Goal: Task Accomplishment & Management: Manage account settings

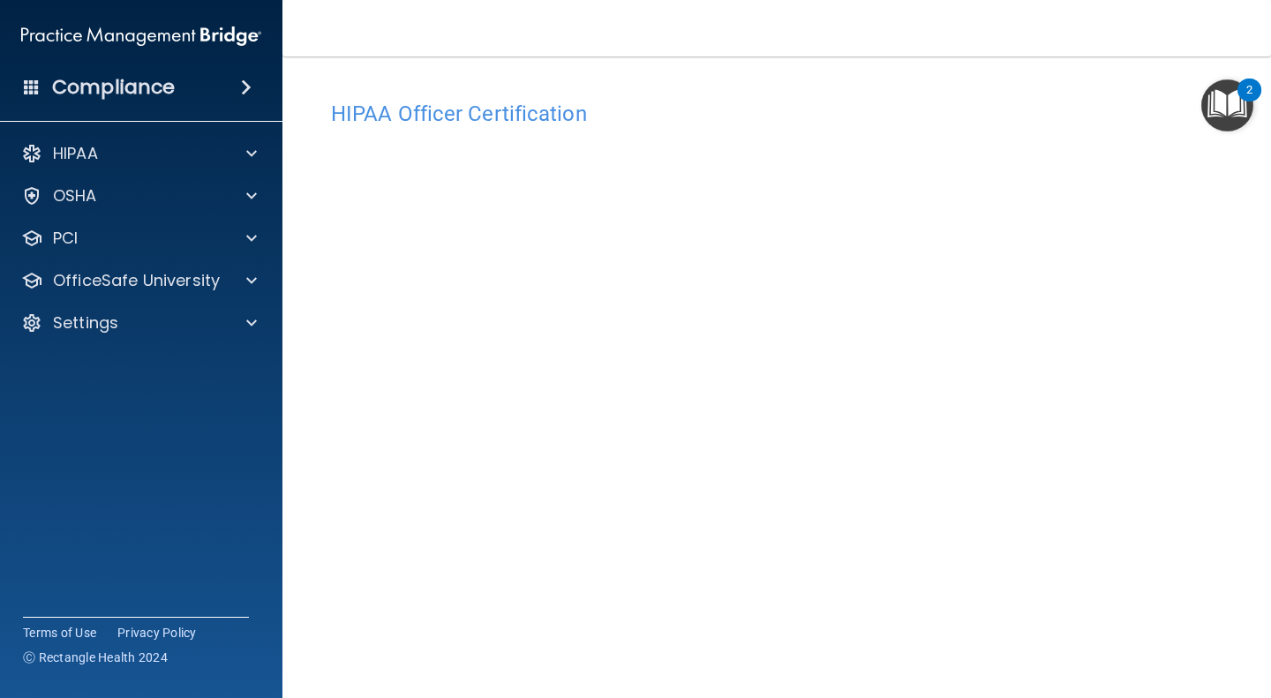
scroll to position [51, 0]
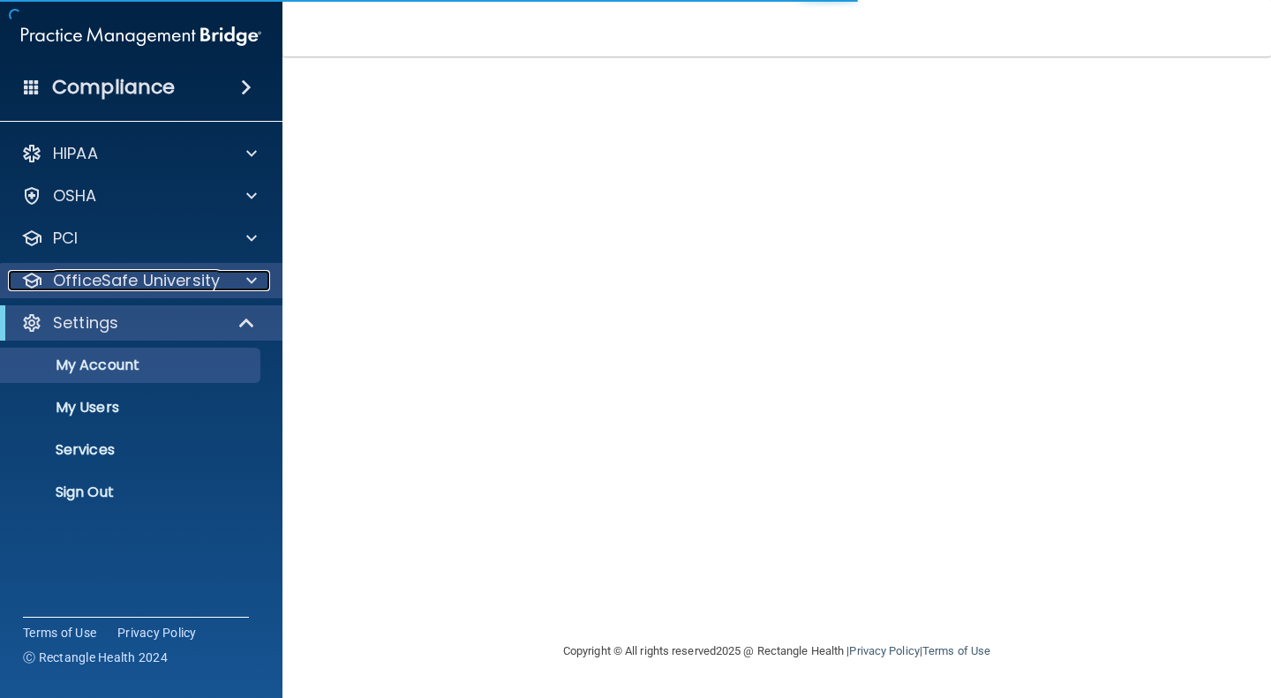
click at [258, 278] on div at bounding box center [249, 280] width 44 height 21
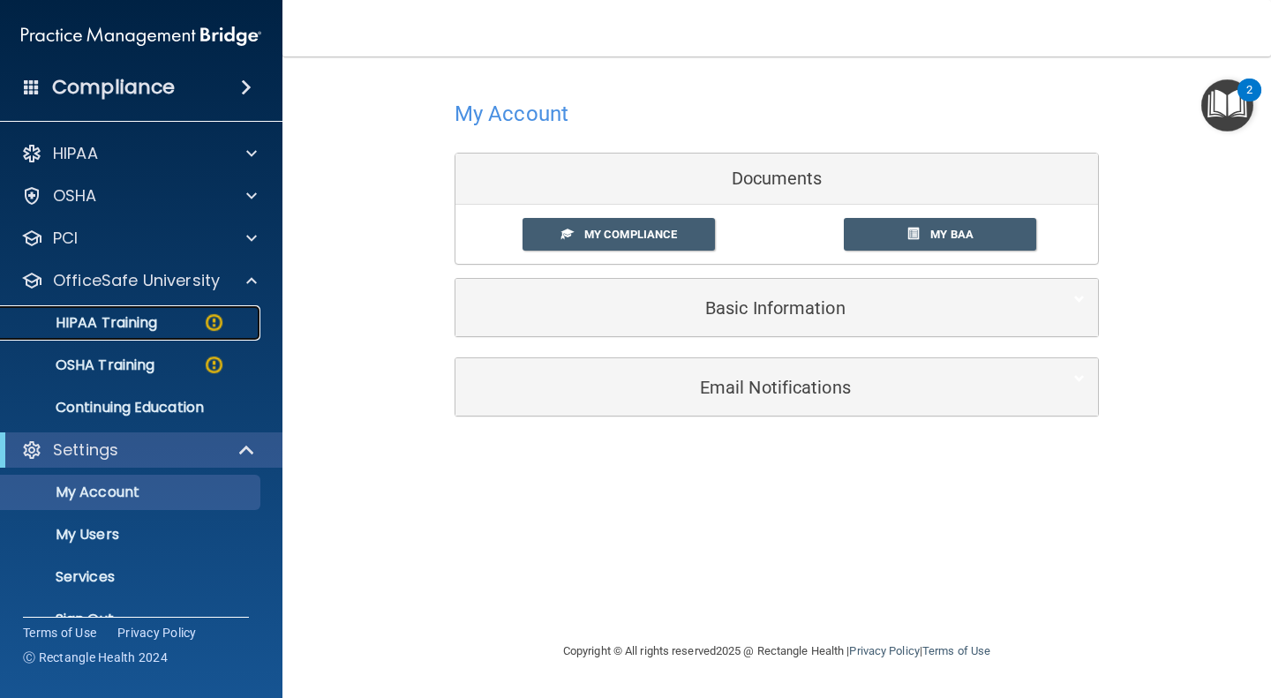
click at [155, 327] on p "HIPAA Training" at bounding box center [84, 323] width 146 height 18
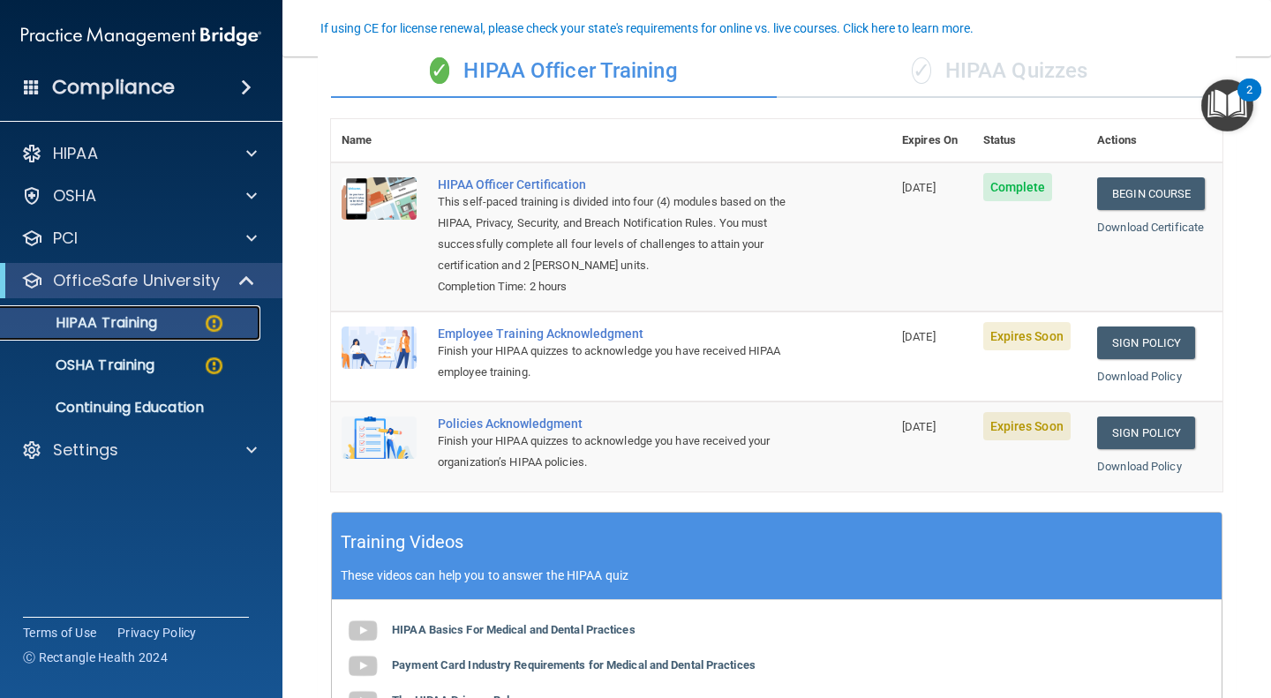
scroll to position [156, 0]
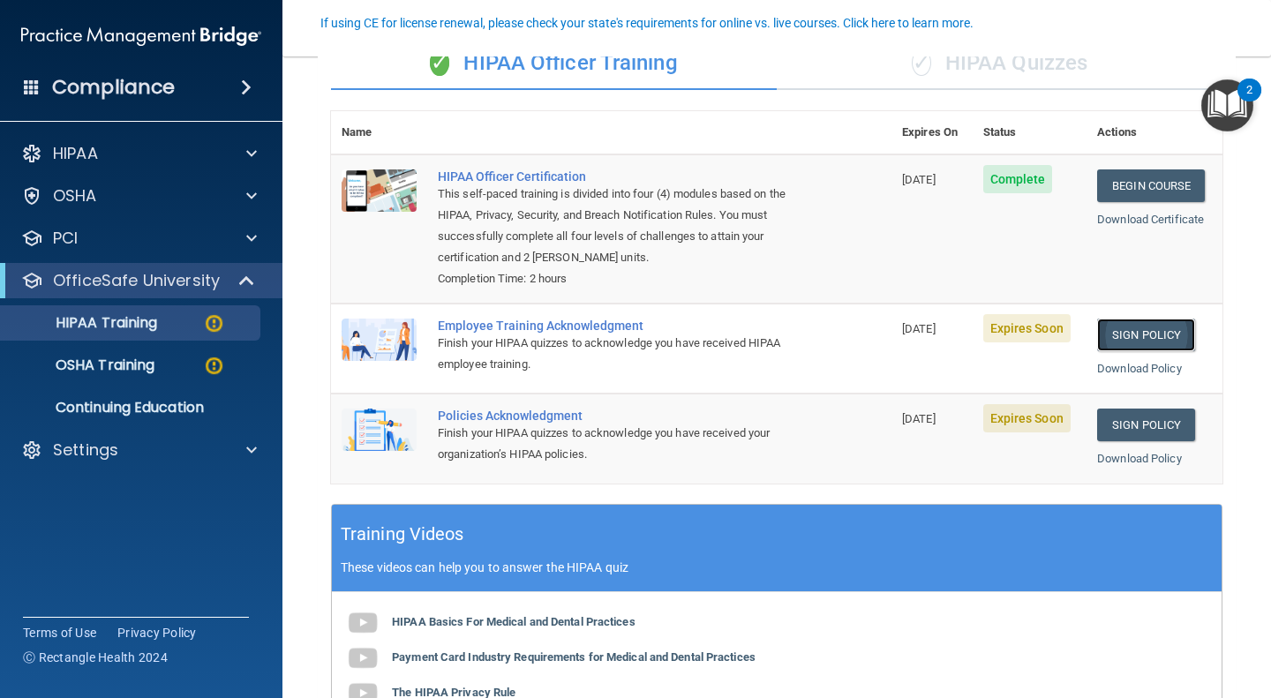
click at [1132, 338] on link "Sign Policy" at bounding box center [1146, 335] width 98 height 33
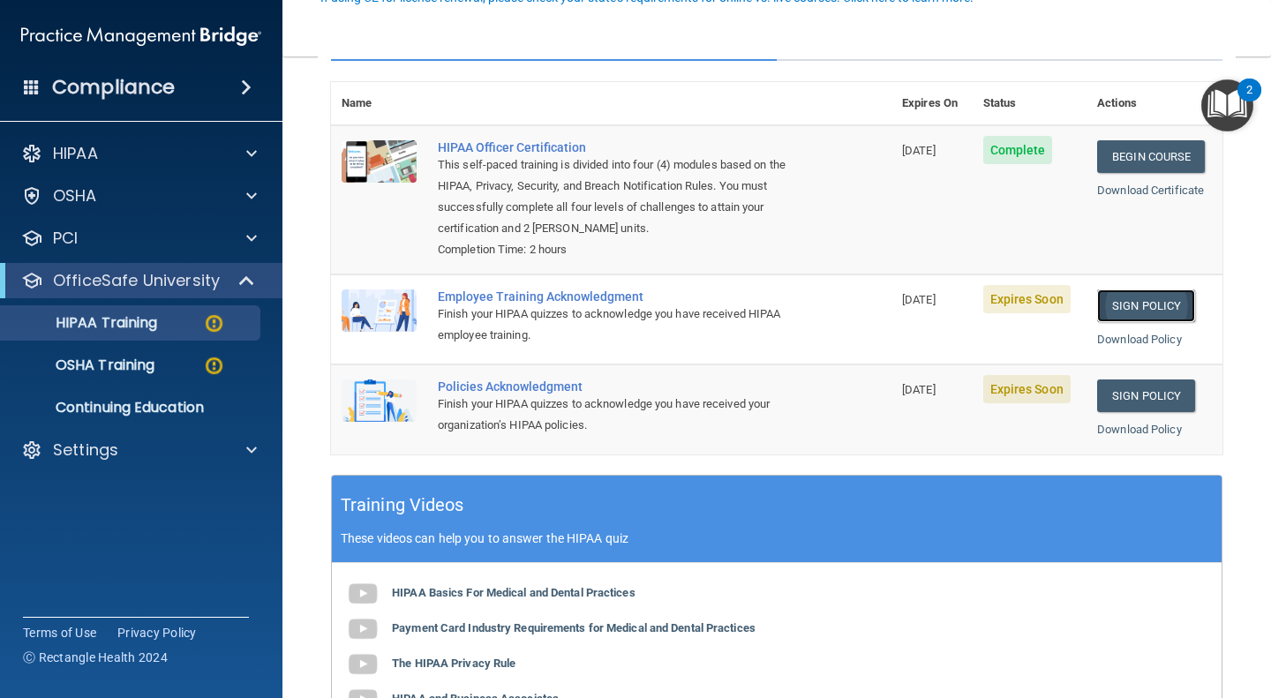
scroll to position [194, 0]
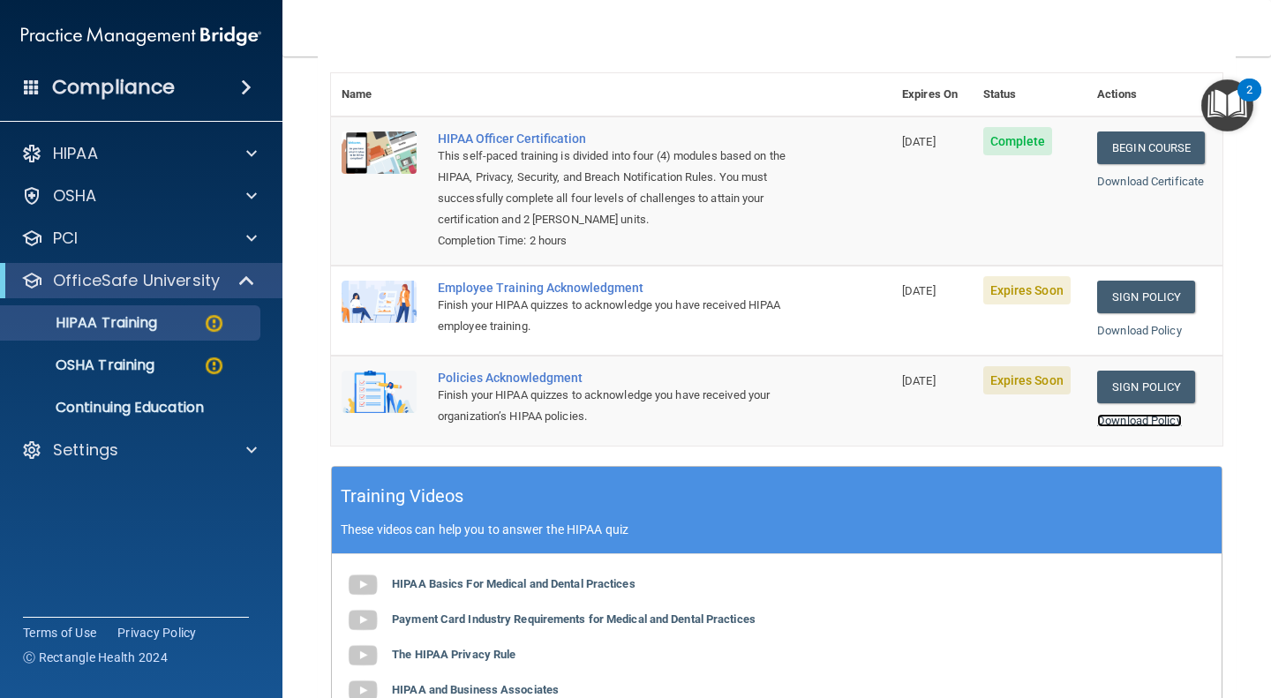
click at [1134, 418] on link "Download Policy" at bounding box center [1139, 420] width 85 height 13
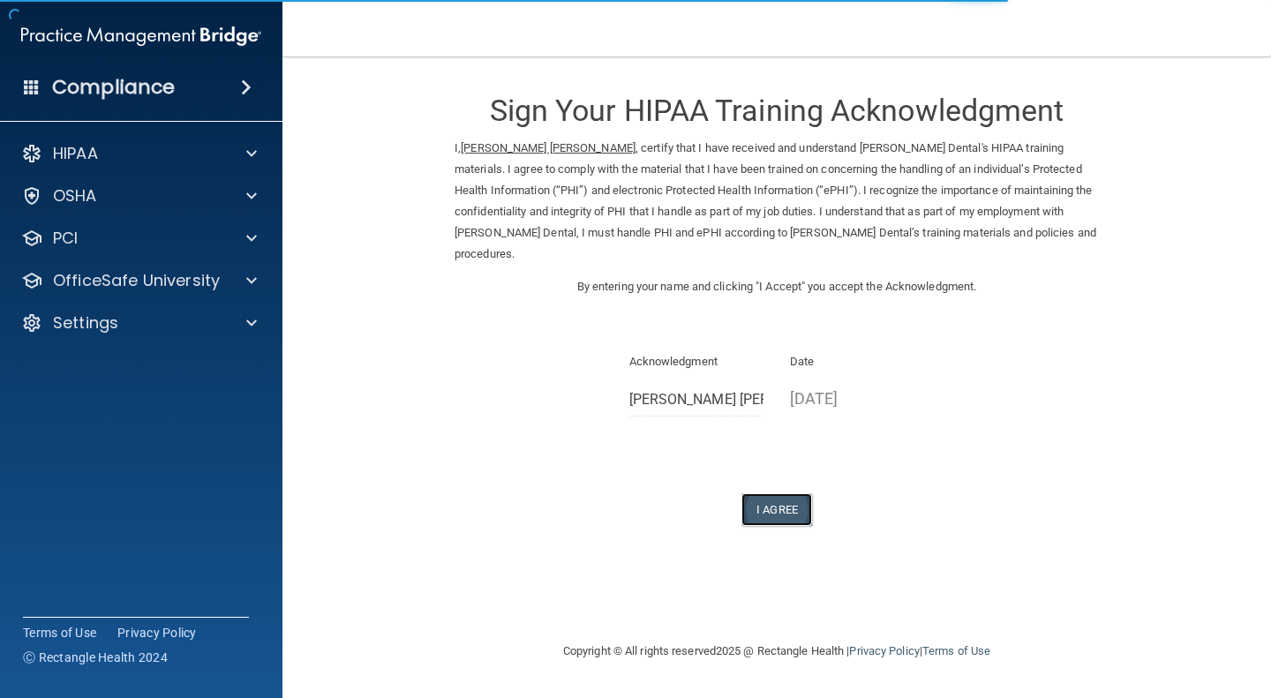
click at [769, 493] on button "I Agree" at bounding box center [776, 509] width 71 height 33
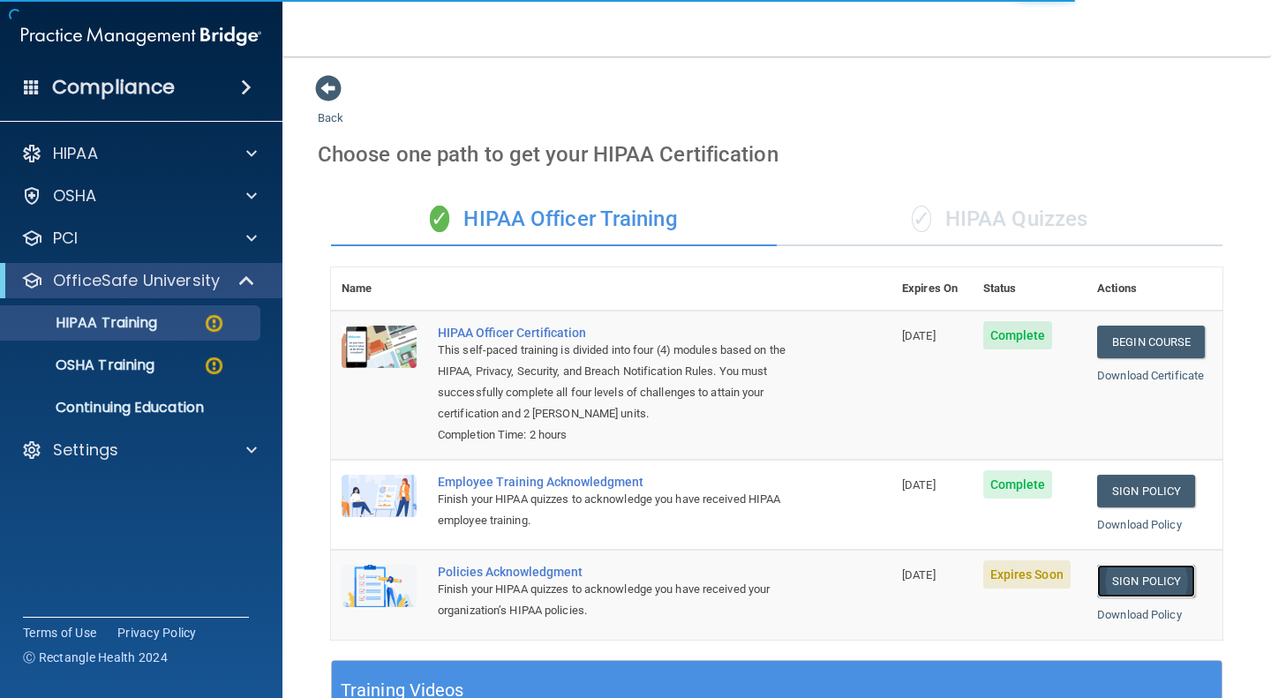
click at [1165, 583] on link "Sign Policy" at bounding box center [1146, 581] width 98 height 33
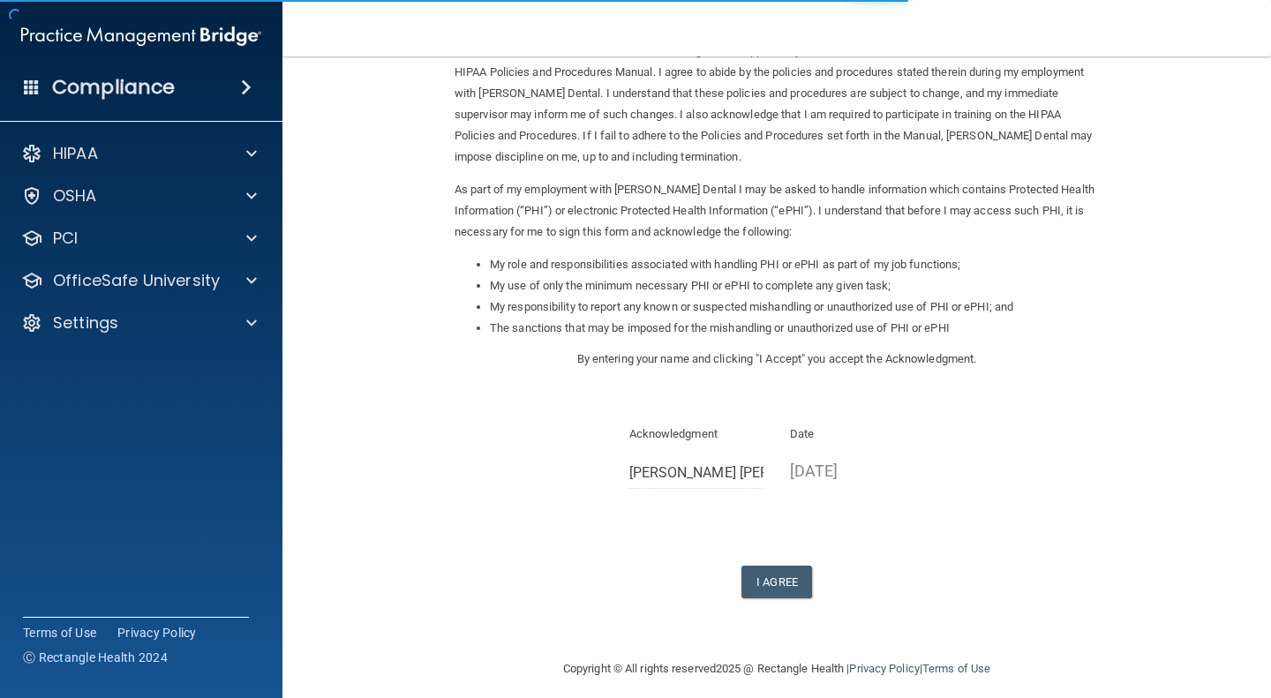
scroll to position [109, 0]
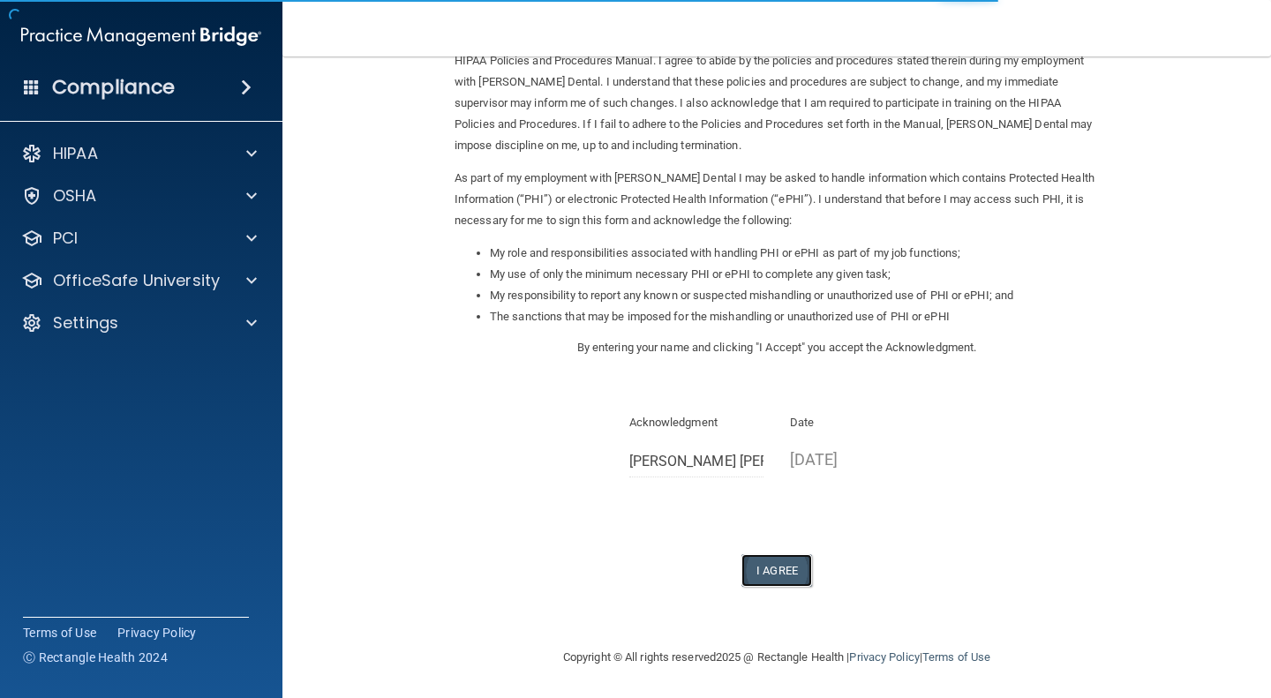
click at [769, 574] on button "I Agree" at bounding box center [776, 570] width 71 height 33
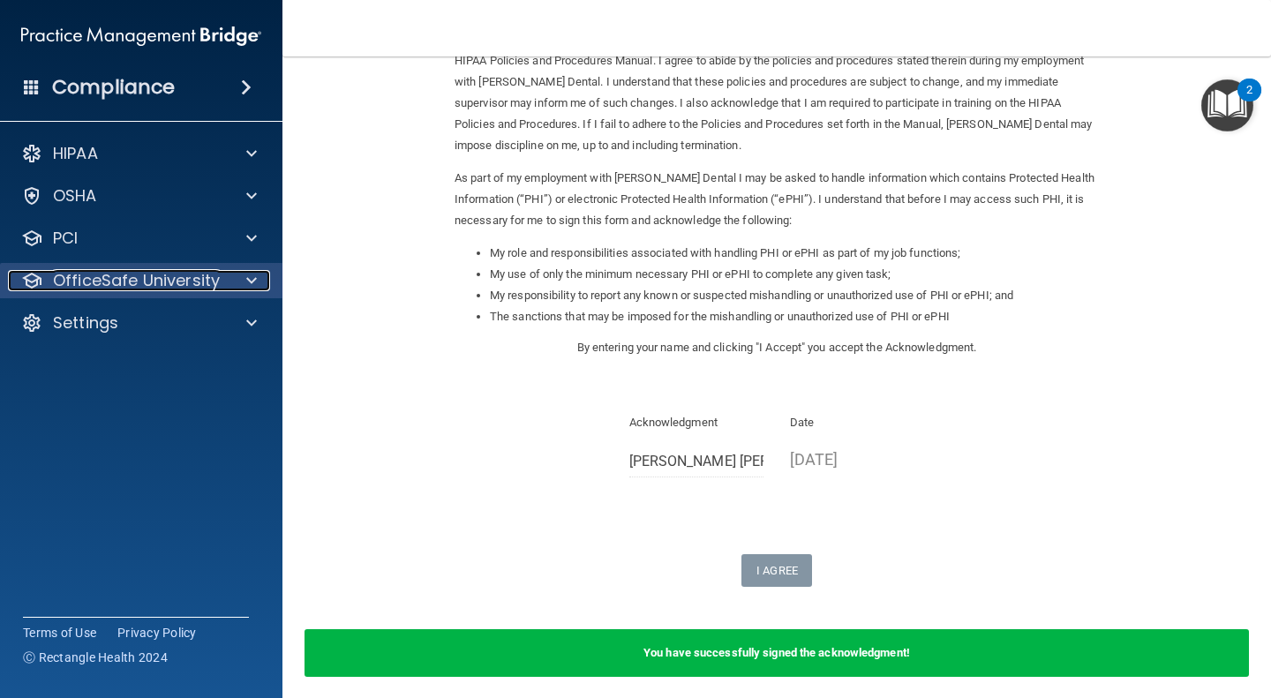
click at [121, 282] on p "OfficeSafe University" at bounding box center [136, 280] width 167 height 21
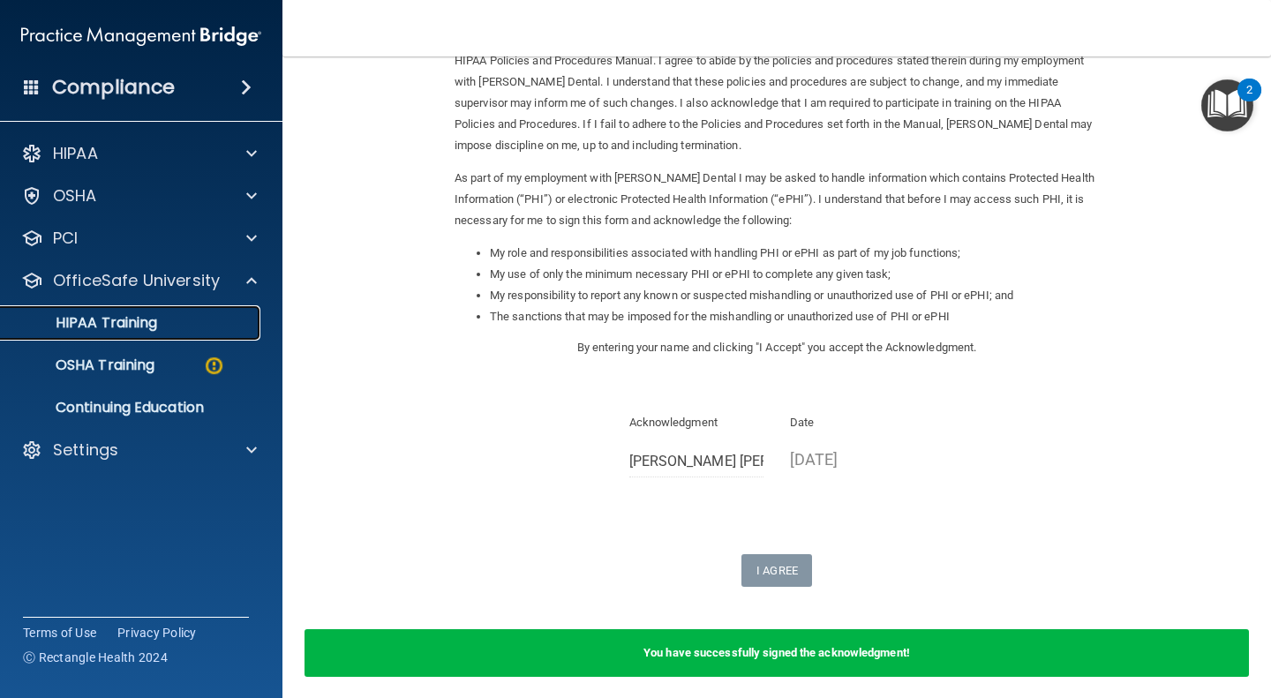
click at [66, 333] on link "HIPAA Training" at bounding box center [121, 322] width 278 height 35
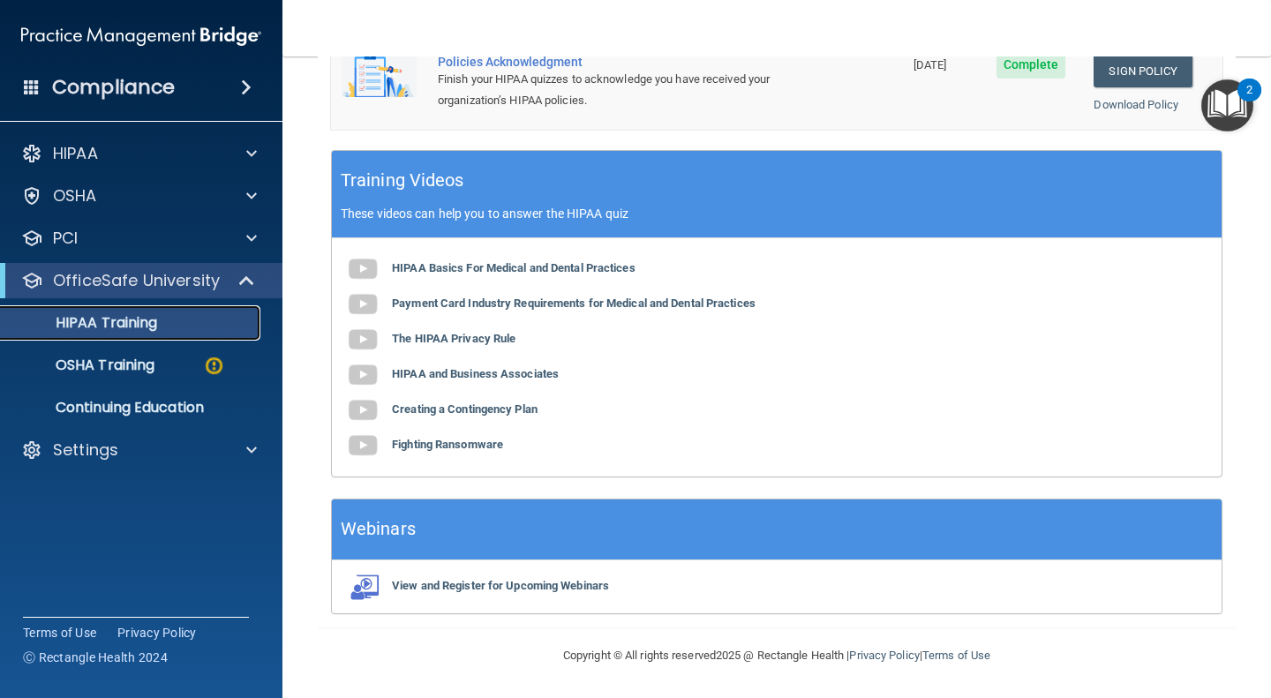
scroll to position [510, 0]
click at [147, 377] on link "OSHA Training" at bounding box center [121, 365] width 278 height 35
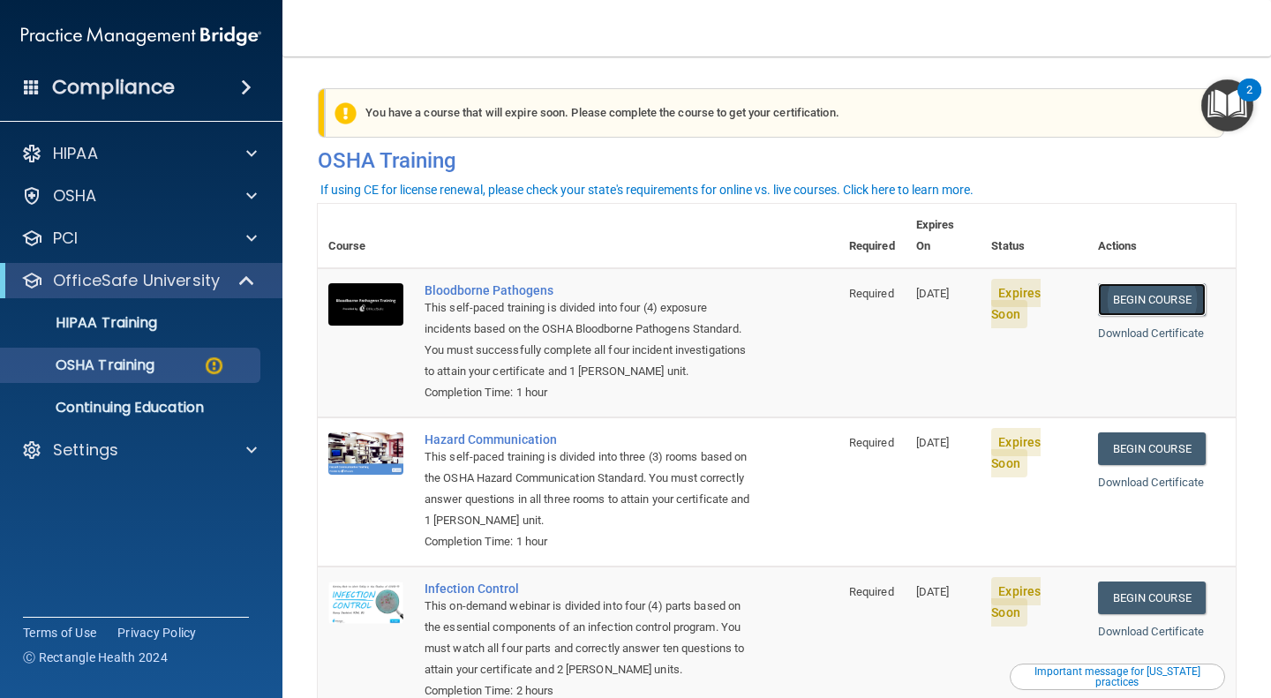
click at [1173, 283] on link "Begin Course" at bounding box center [1152, 299] width 108 height 33
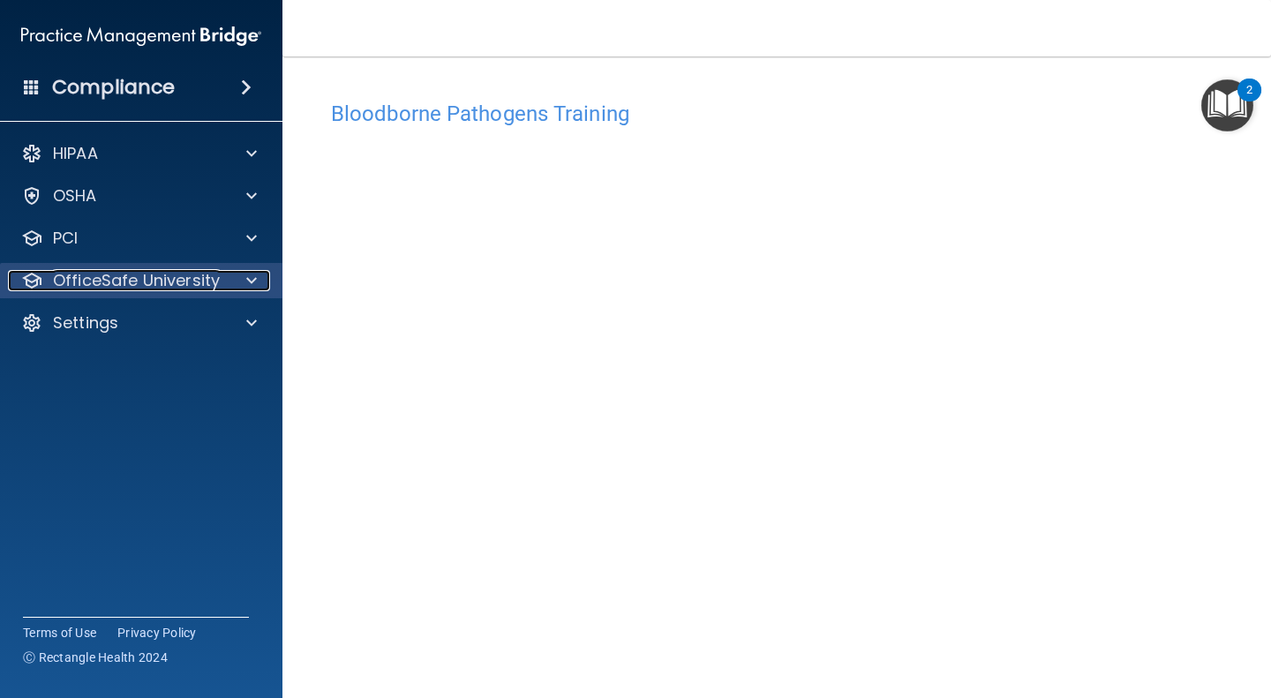
click at [221, 279] on div "OfficeSafe University" at bounding box center [117, 280] width 219 height 21
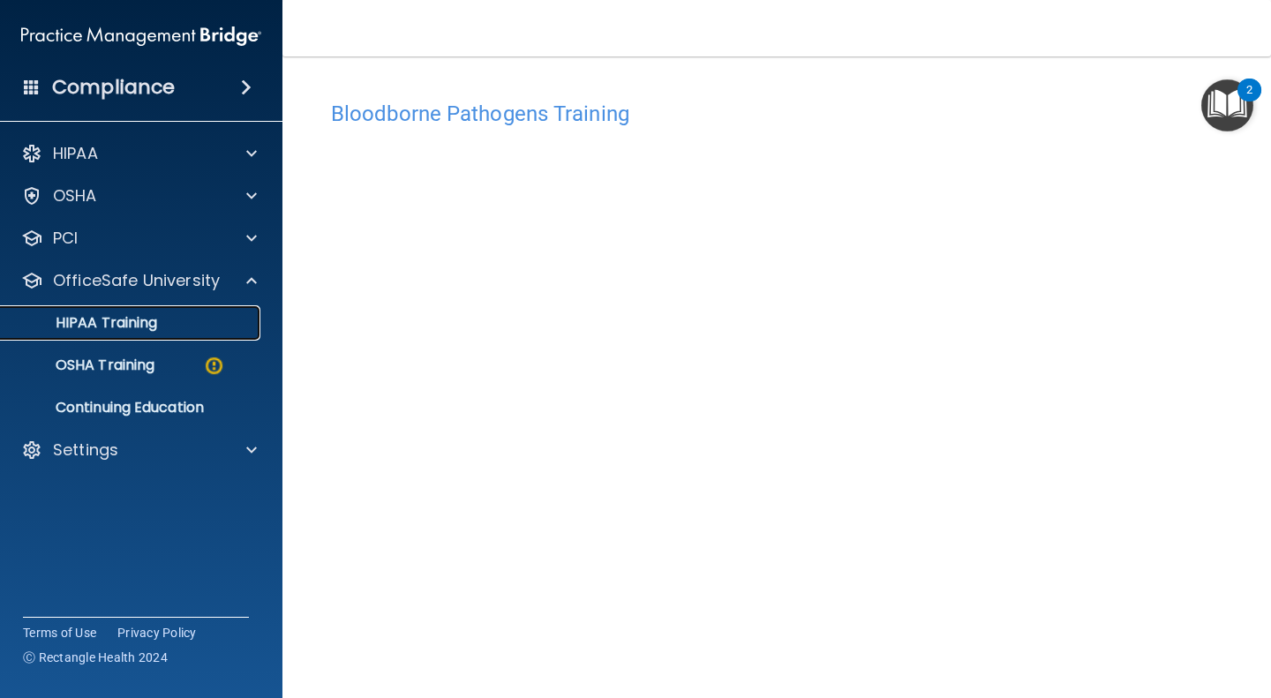
click at [122, 327] on p "HIPAA Training" at bounding box center [84, 323] width 146 height 18
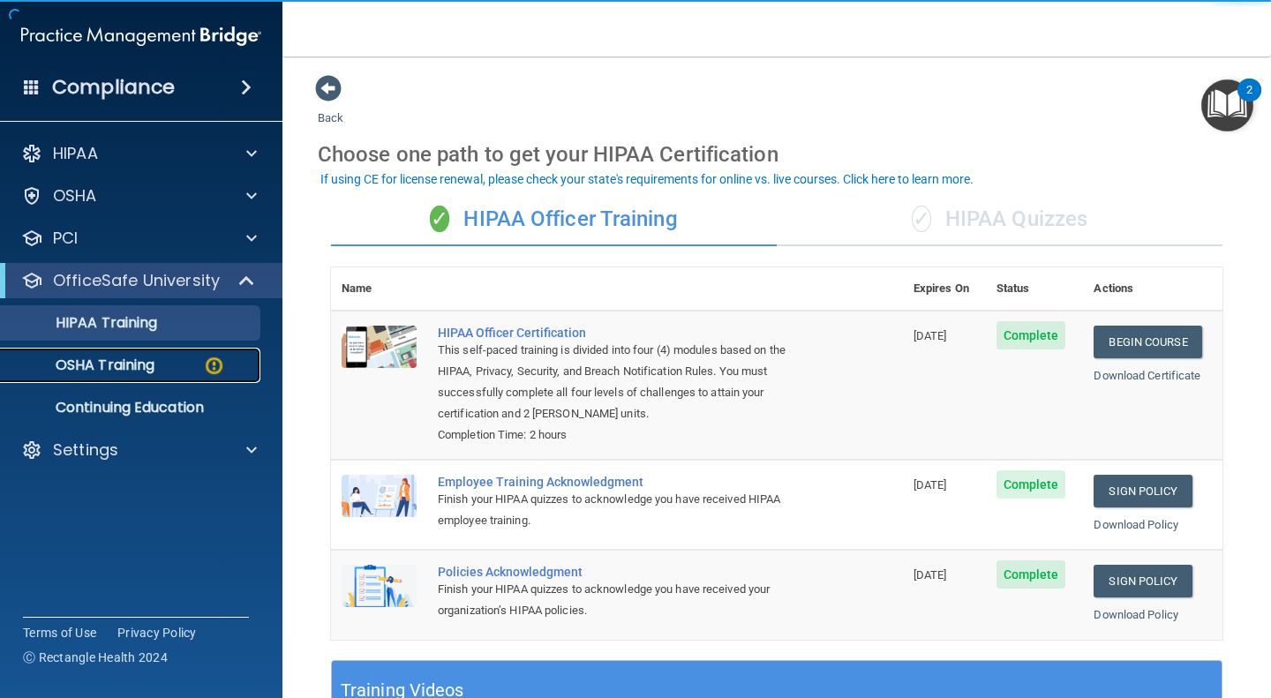
click at [122, 370] on p "OSHA Training" at bounding box center [82, 366] width 143 height 18
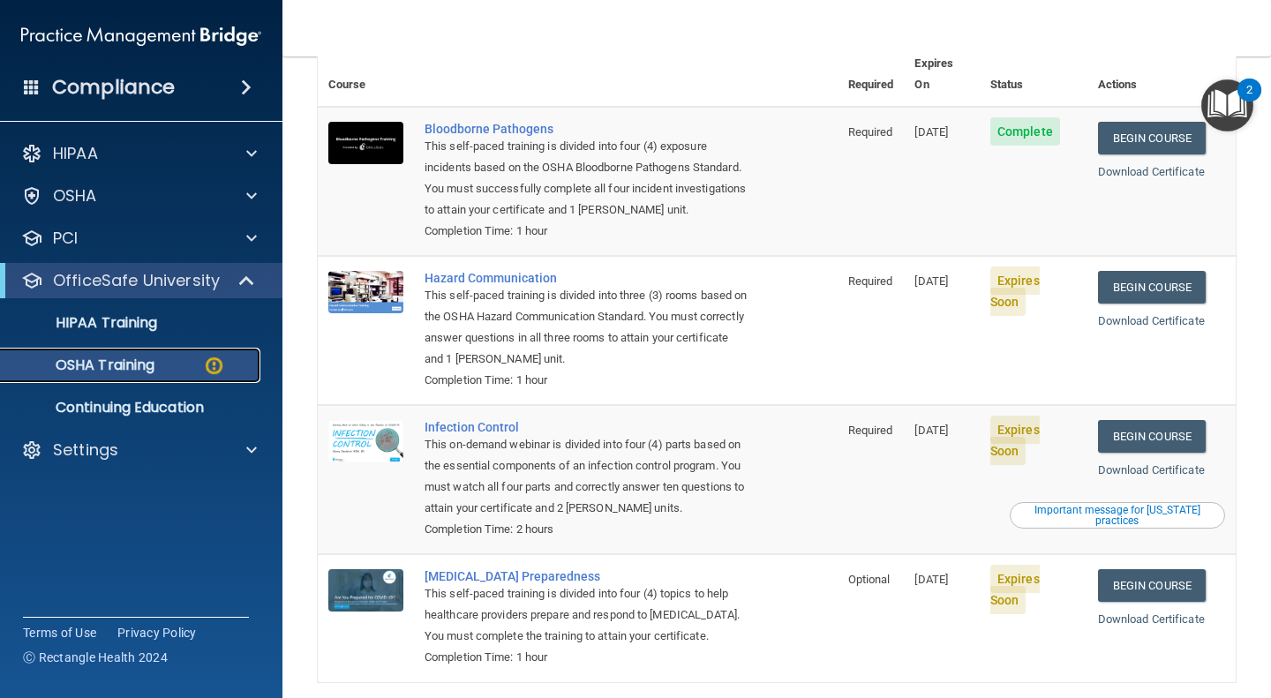
scroll to position [220, 0]
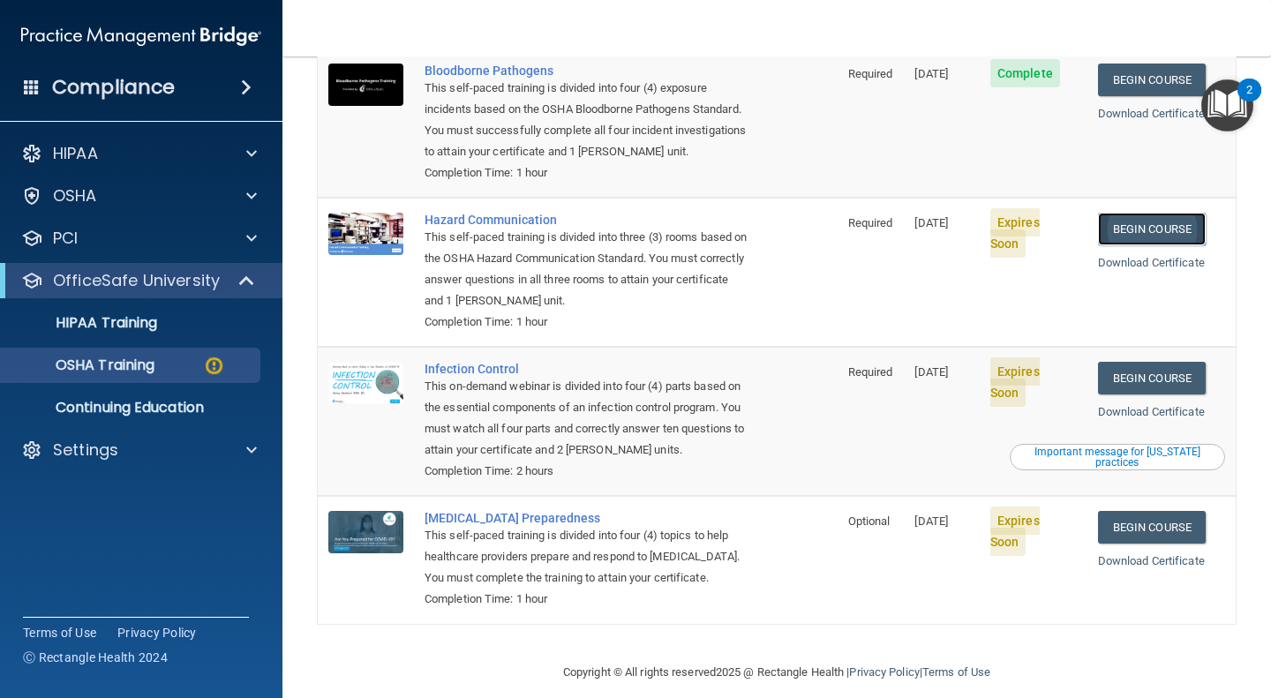
click at [1156, 213] on link "Begin Course" at bounding box center [1152, 229] width 108 height 33
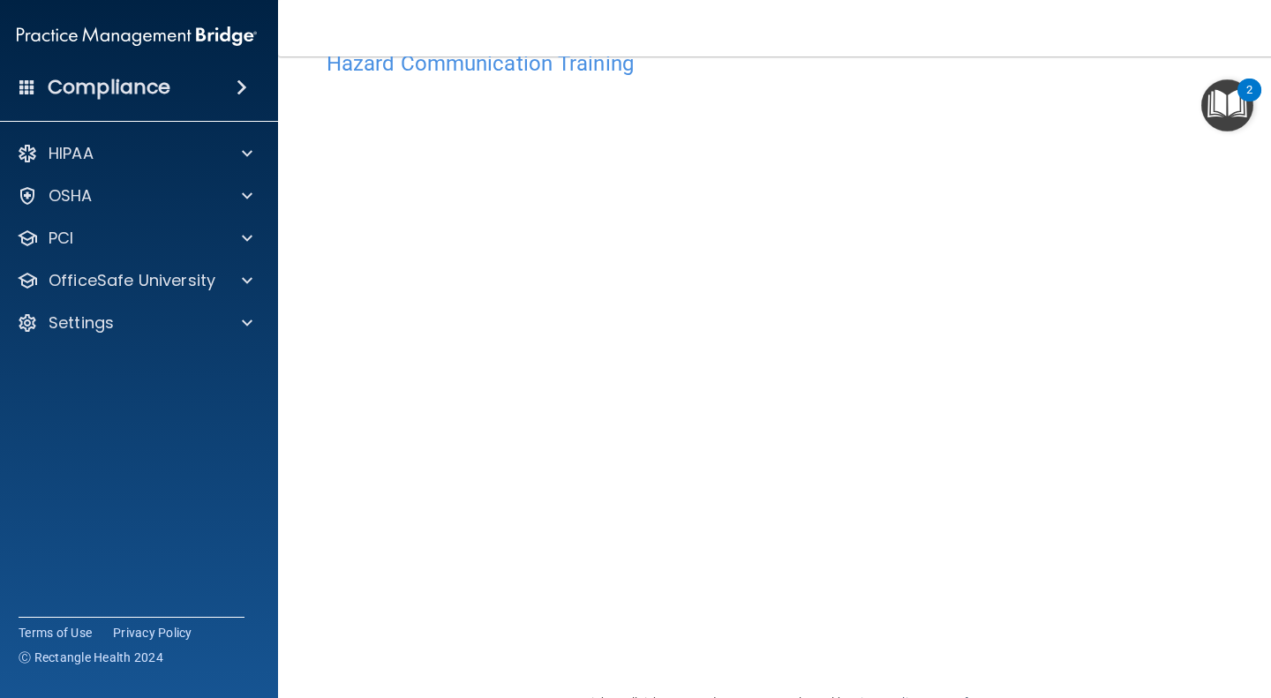
scroll to position [48, 0]
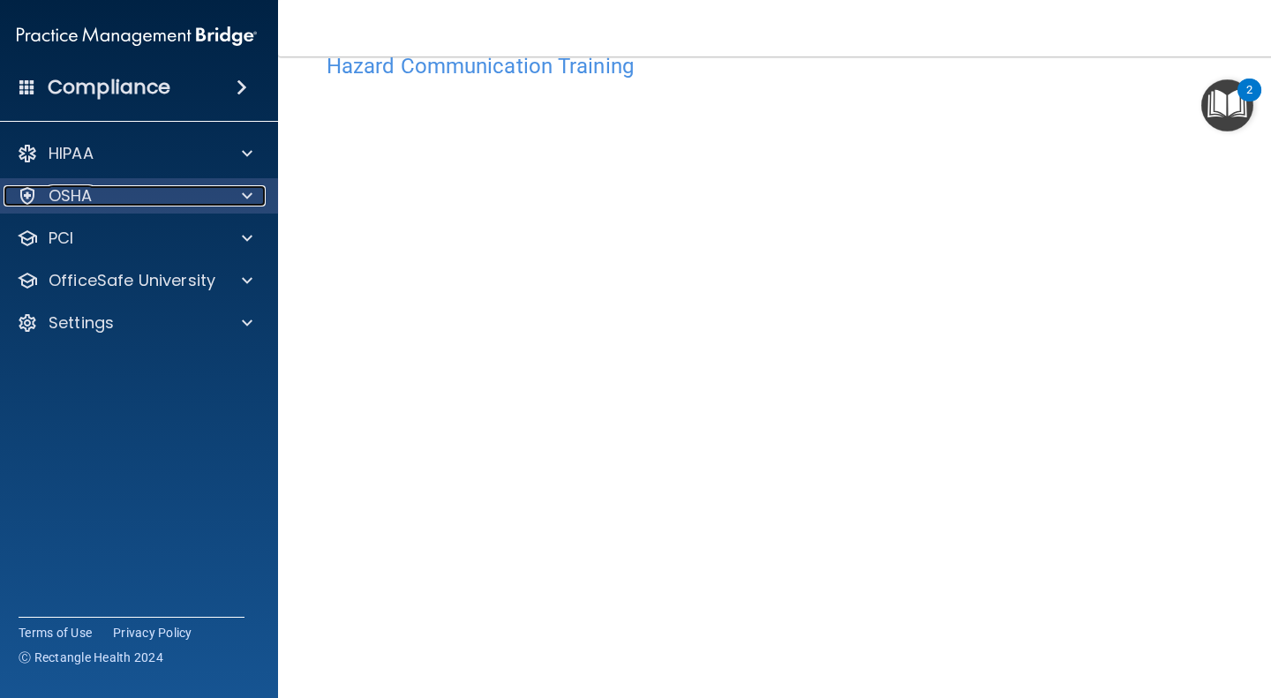
click at [226, 188] on div at bounding box center [244, 195] width 44 height 21
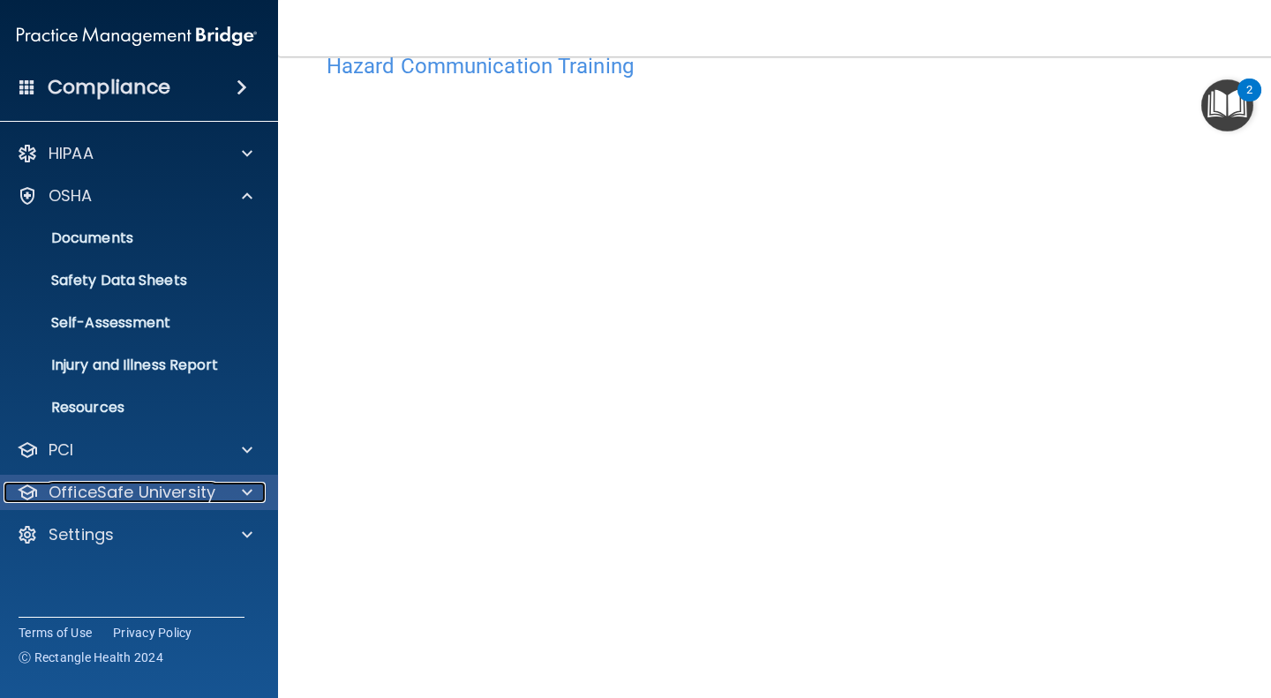
click at [222, 499] on div at bounding box center [244, 492] width 44 height 21
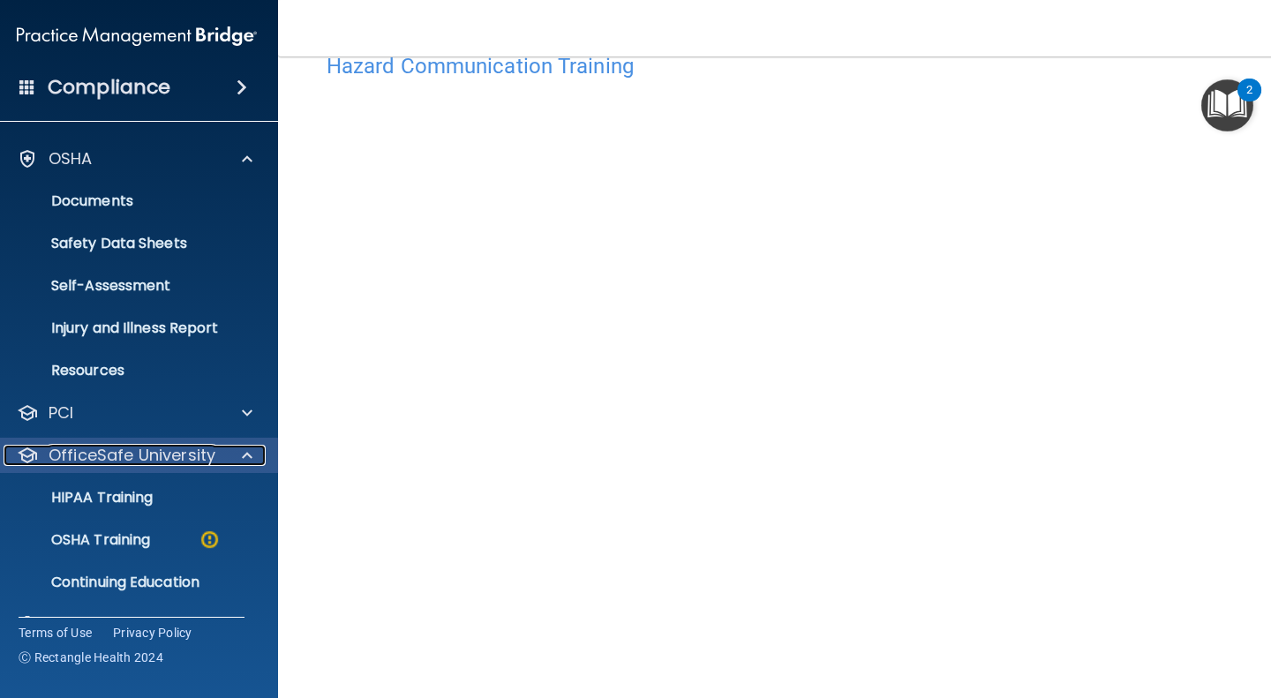
scroll to position [77, 0]
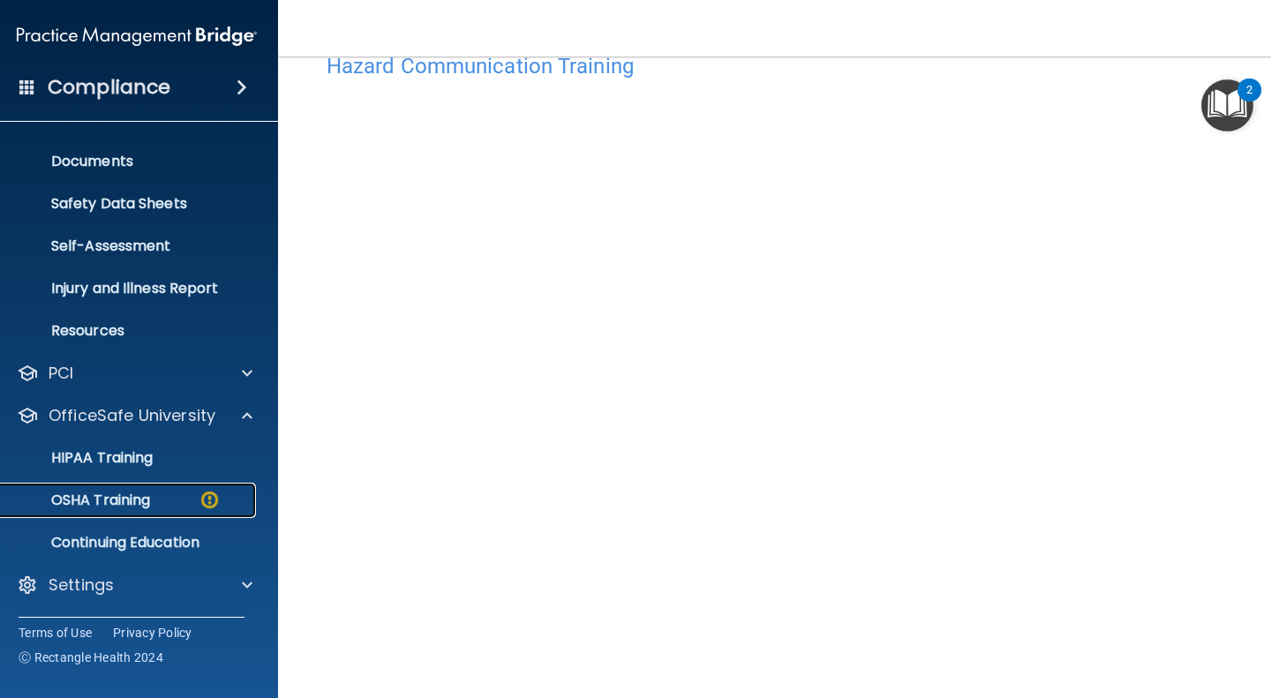
click at [107, 503] on p "OSHA Training" at bounding box center [78, 501] width 143 height 18
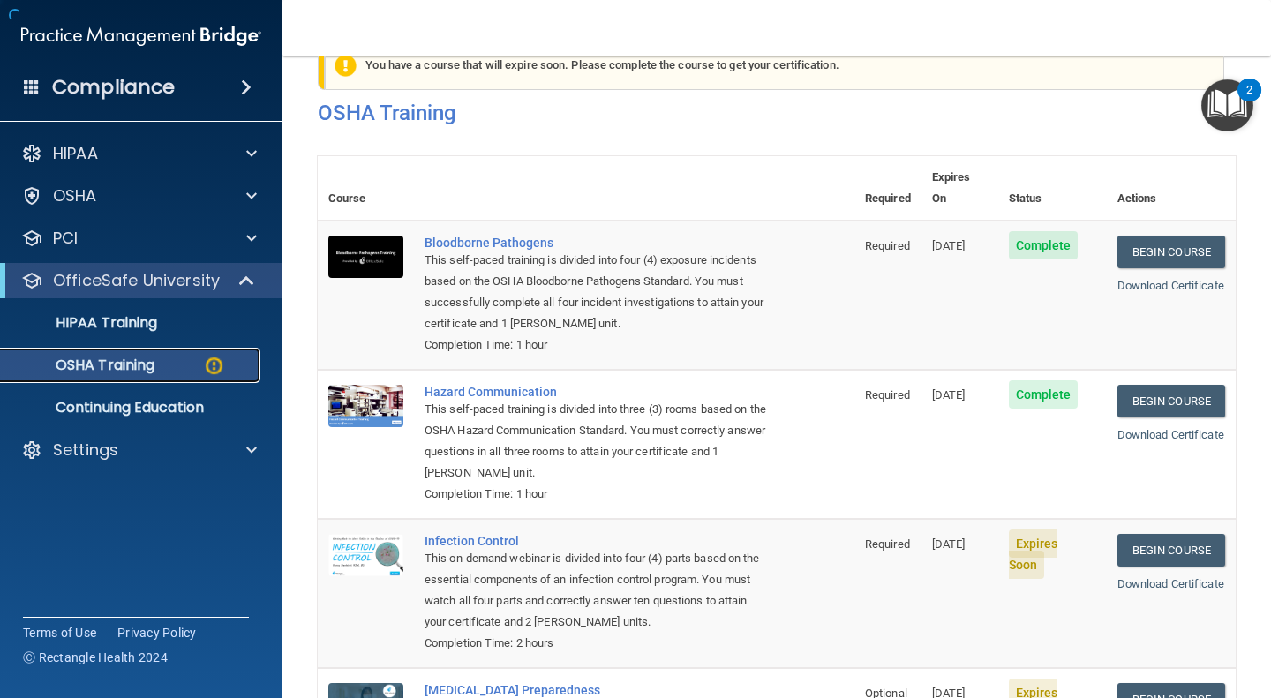
scroll to position [170, 0]
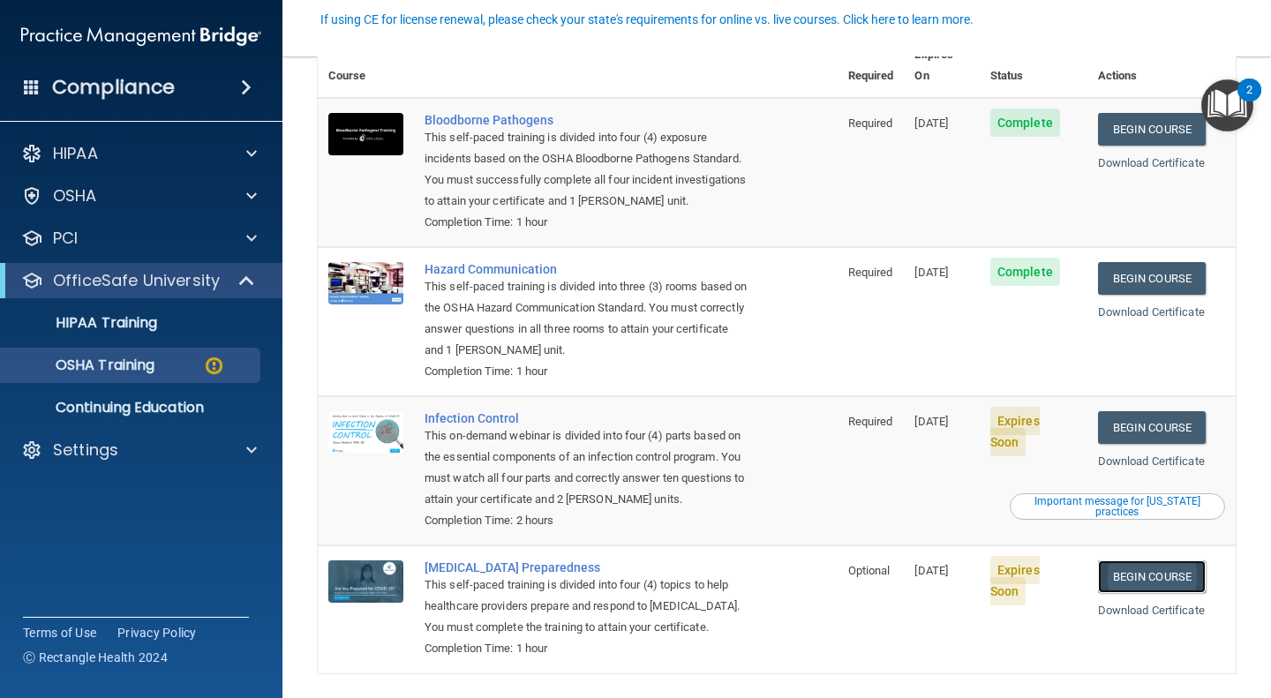
click at [1162, 563] on link "Begin Course" at bounding box center [1152, 576] width 108 height 33
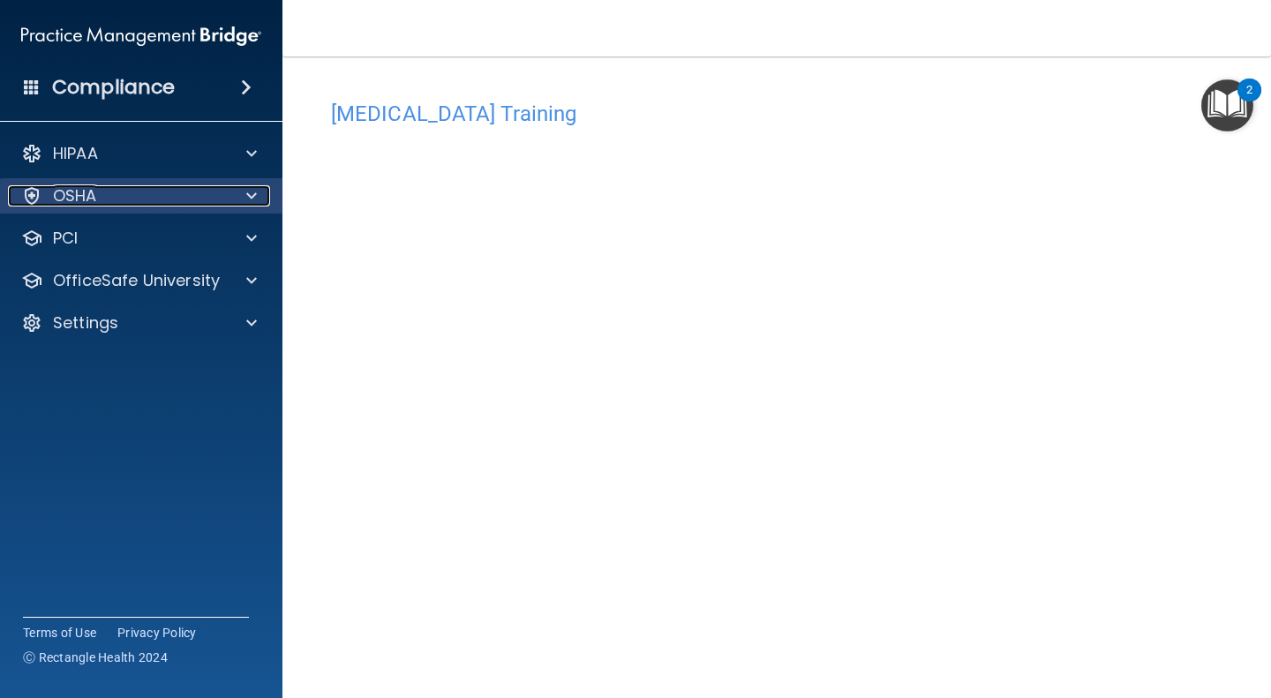
click at [217, 201] on div "OSHA" at bounding box center [117, 195] width 219 height 21
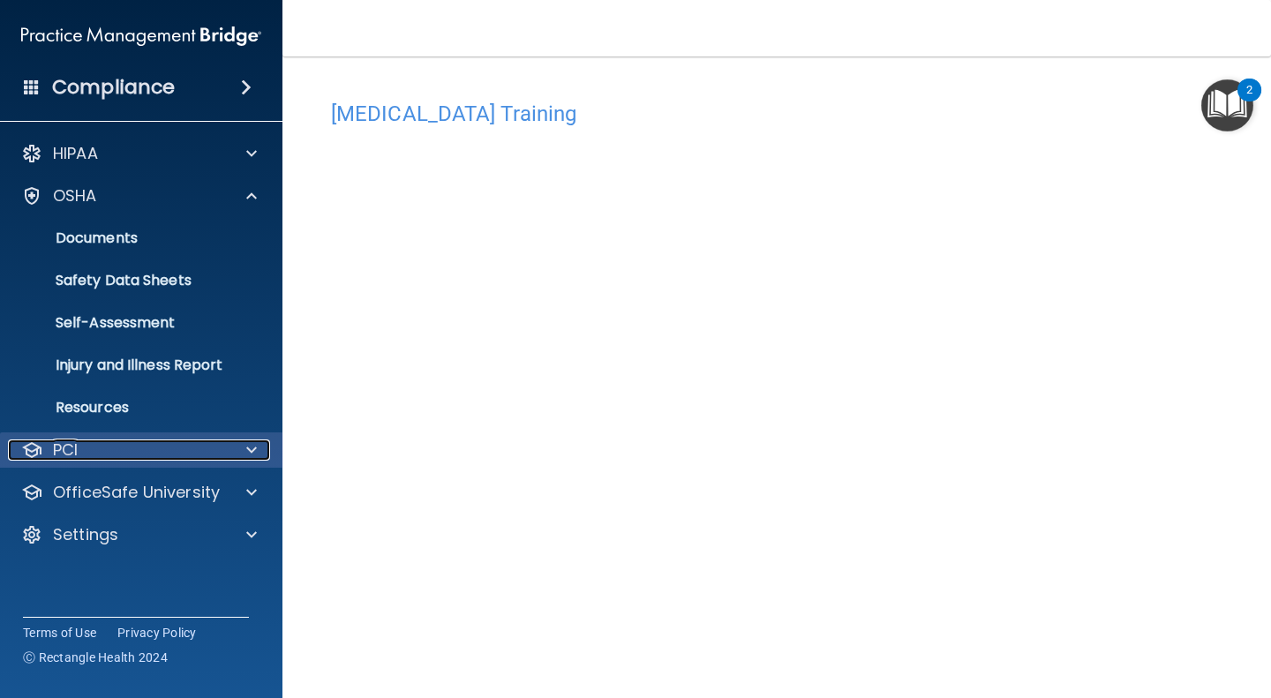
click at [148, 443] on div "PCI" at bounding box center [117, 450] width 219 height 21
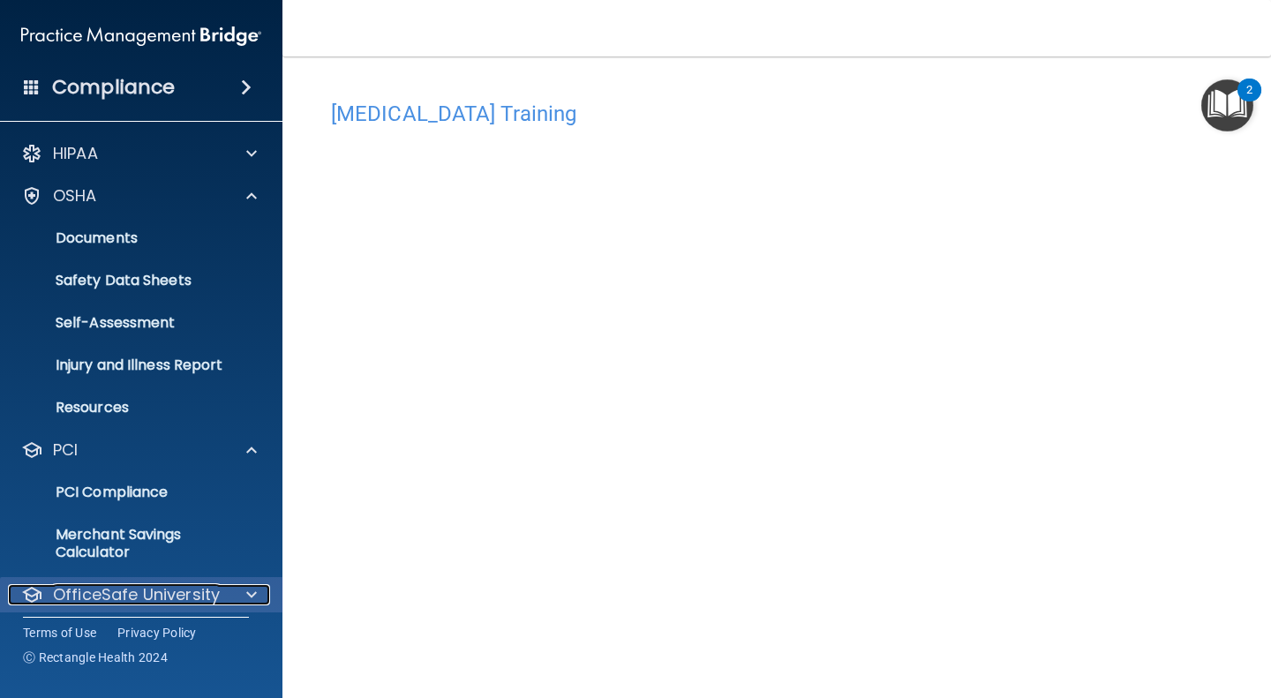
click at [178, 595] on p "OfficeSafe University" at bounding box center [136, 594] width 167 height 21
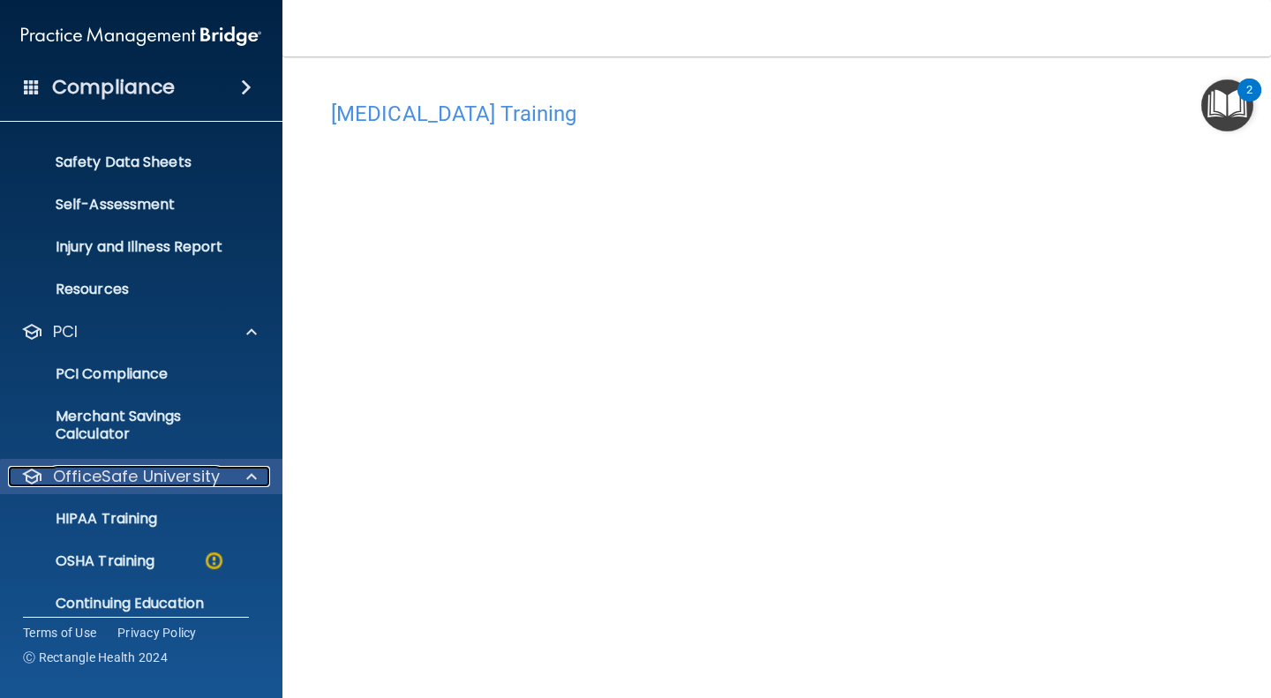
scroll to position [134, 0]
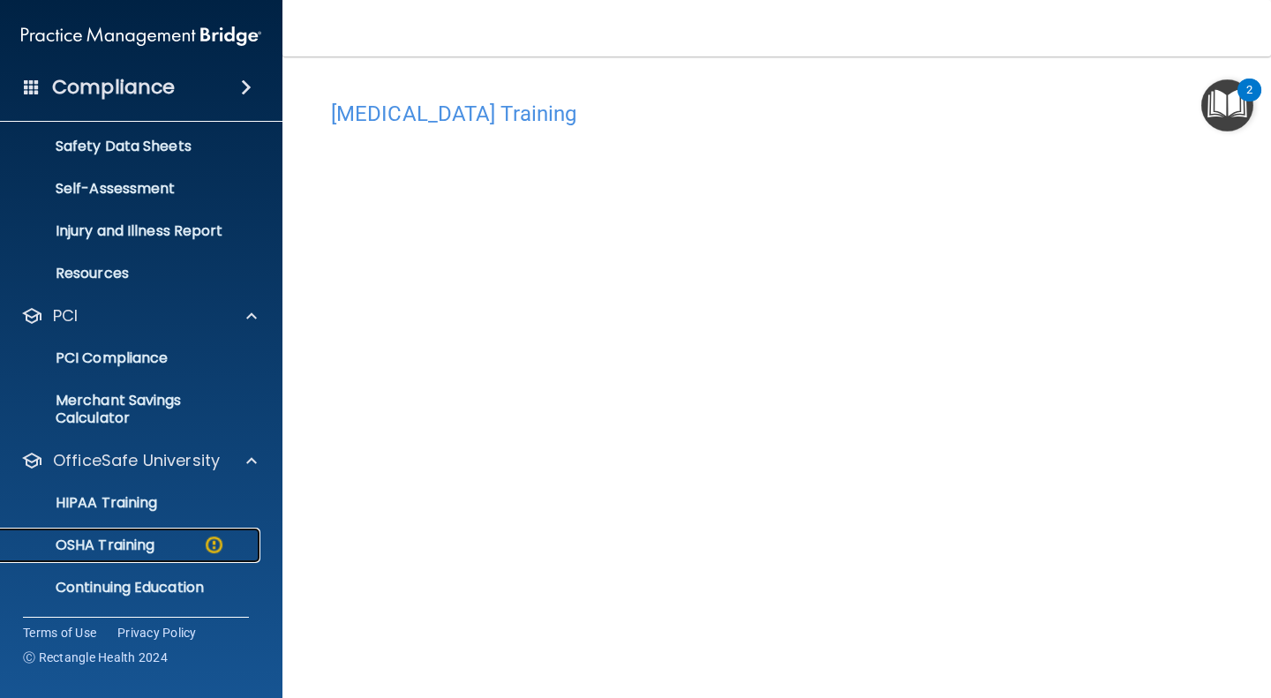
click at [108, 542] on p "OSHA Training" at bounding box center [82, 546] width 143 height 18
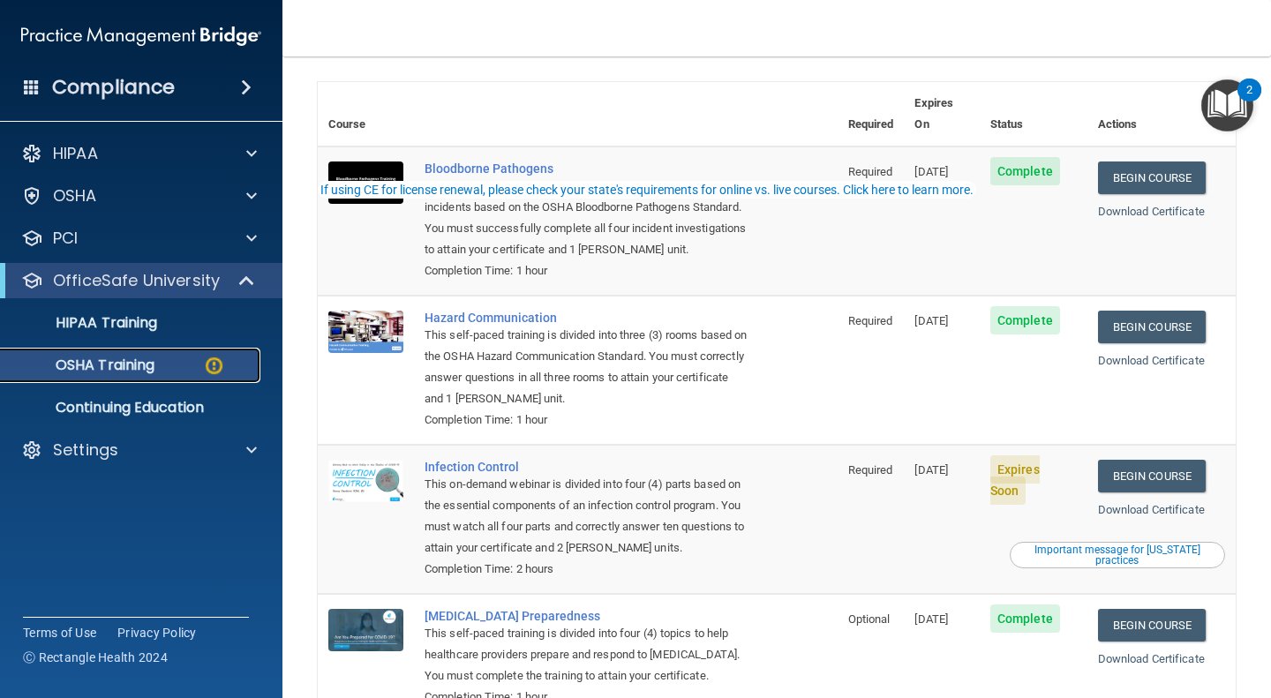
scroll to position [220, 0]
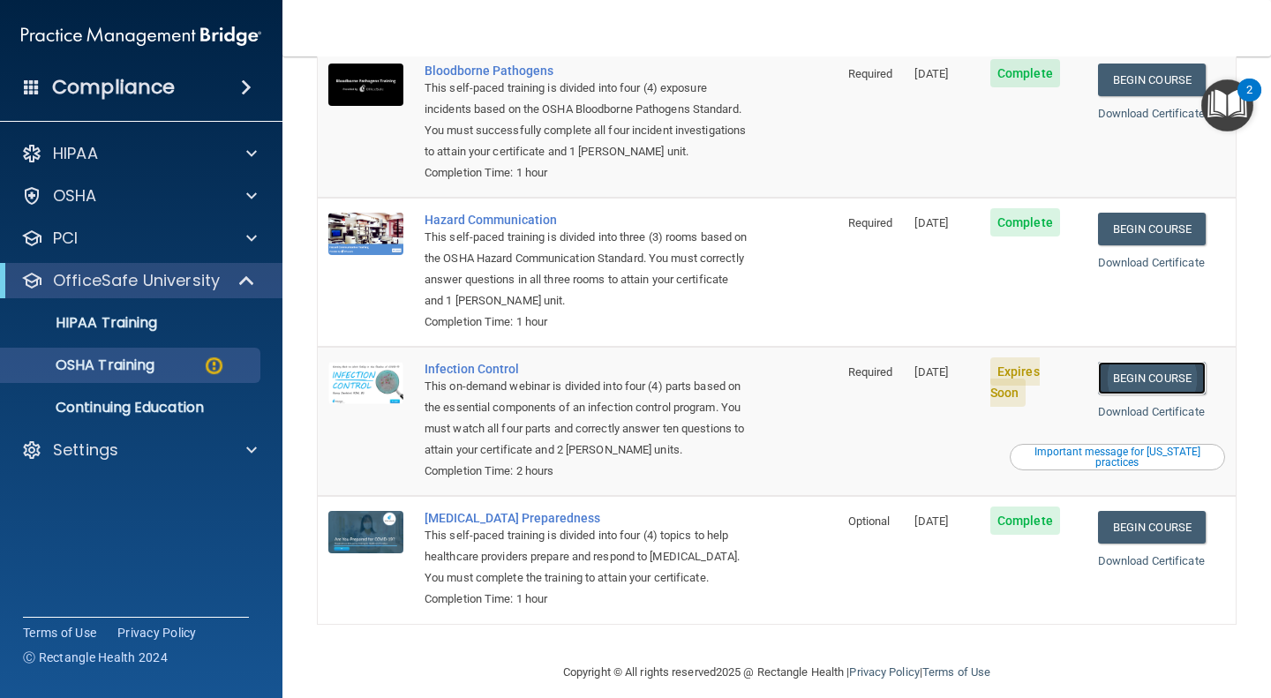
click at [1158, 362] on link "Begin Course" at bounding box center [1152, 378] width 108 height 33
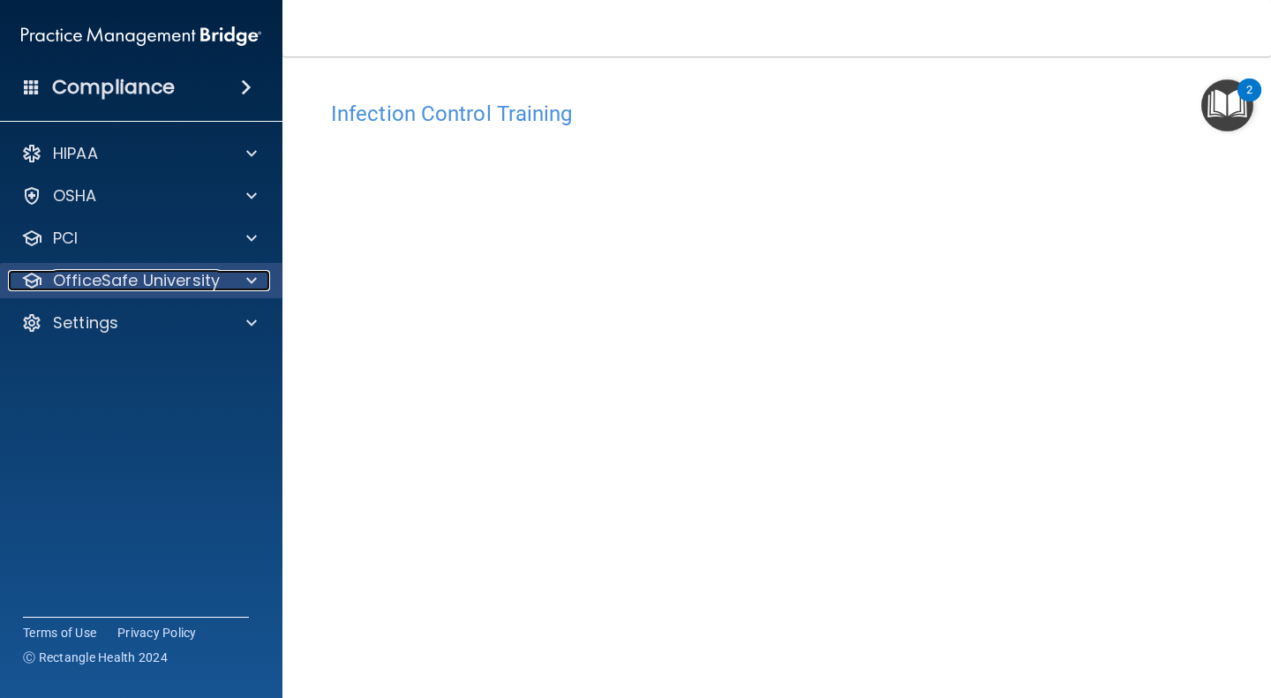
click at [148, 276] on p "OfficeSafe University" at bounding box center [136, 280] width 167 height 21
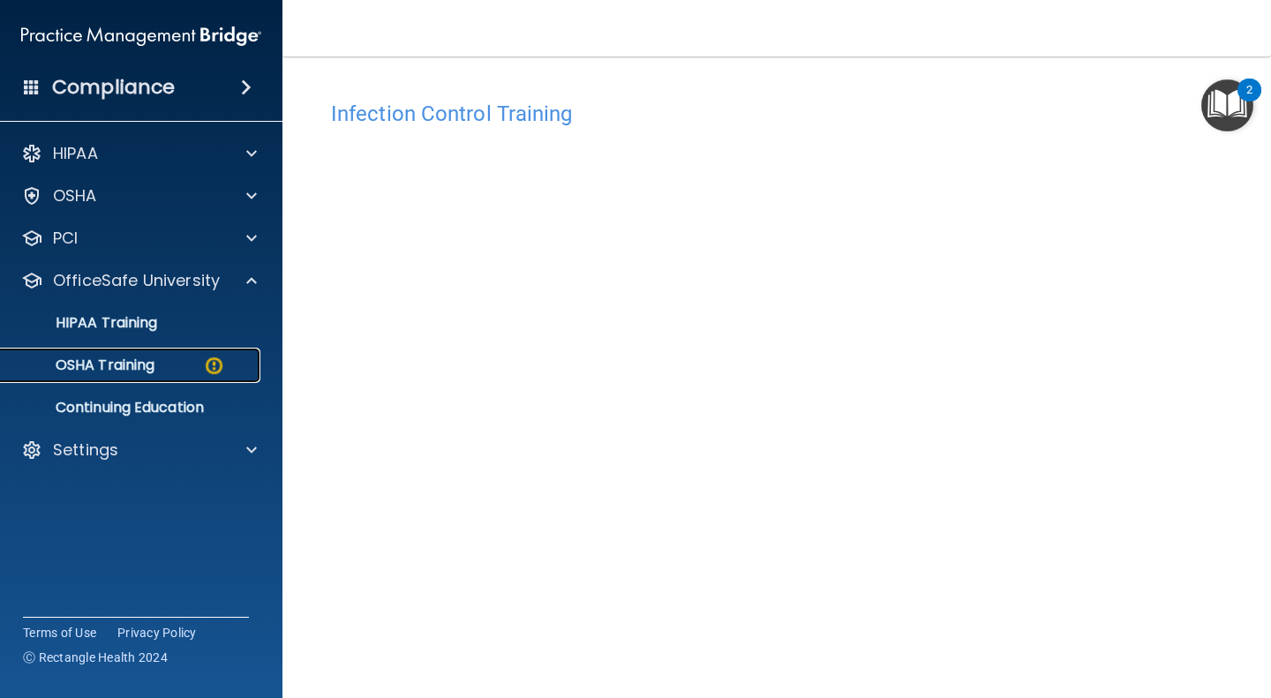
click at [121, 370] on p "OSHA Training" at bounding box center [82, 366] width 143 height 18
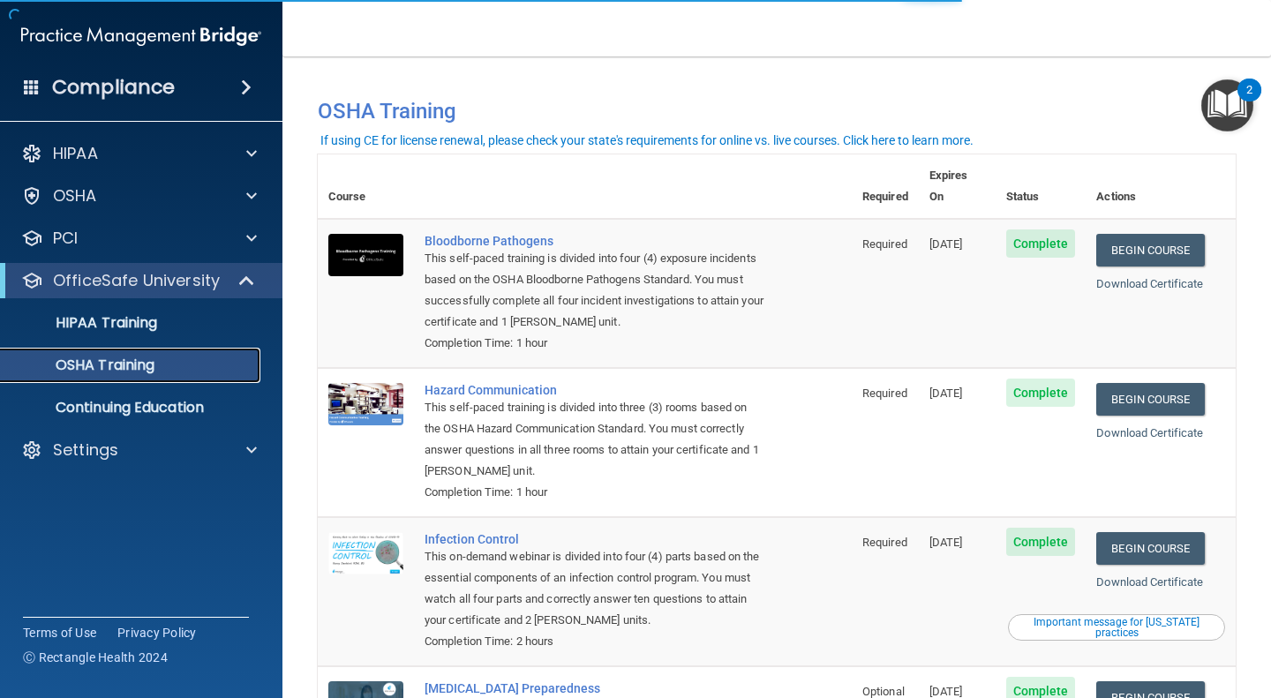
scroll to position [170, 0]
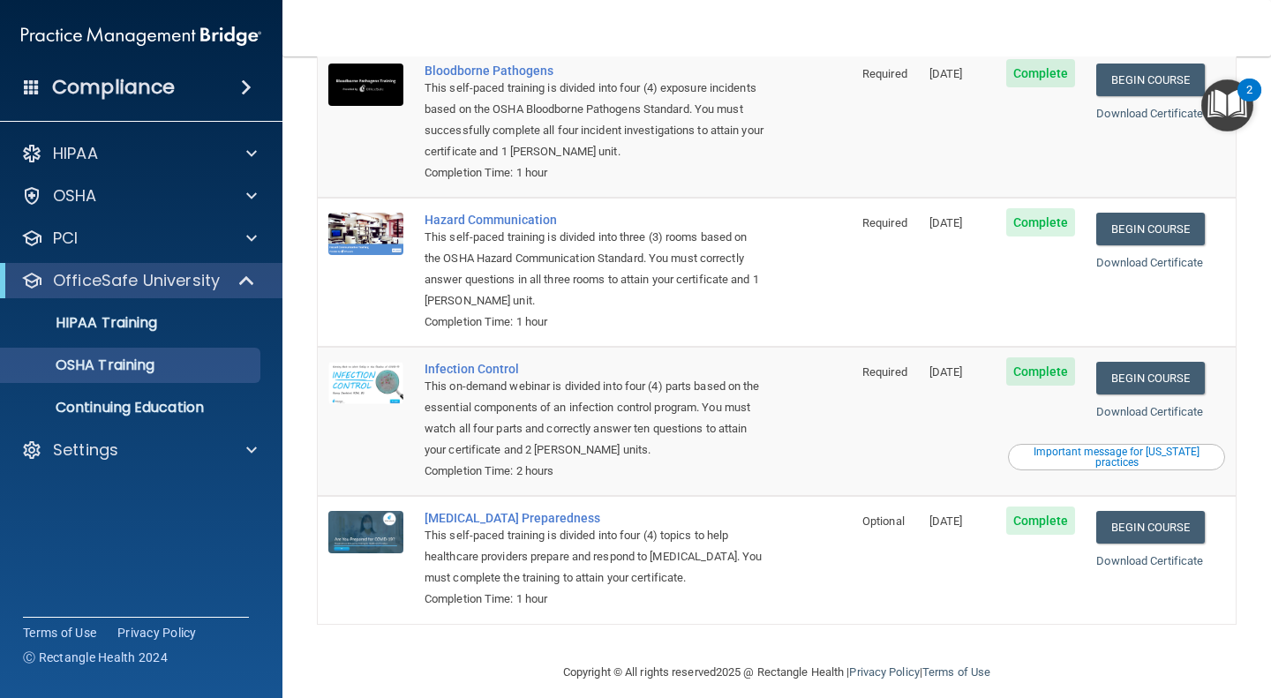
click at [1095, 447] on div "Important message for California practices" at bounding box center [1117, 457] width 212 height 21
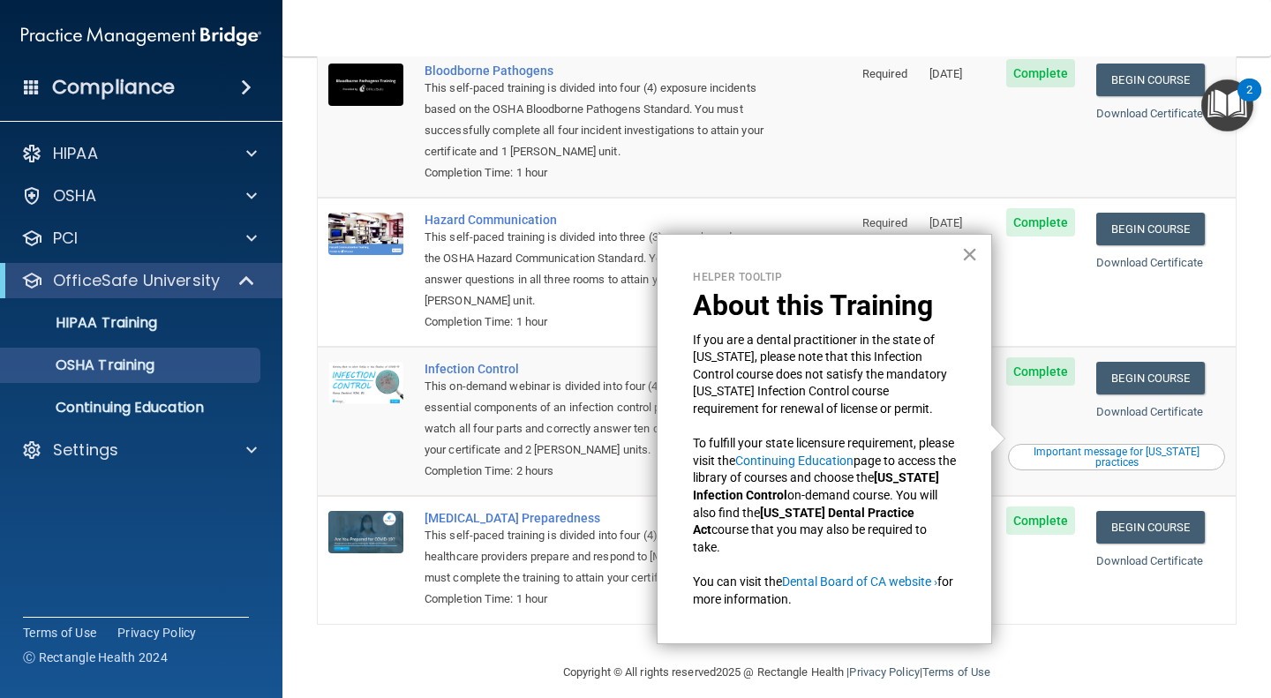
click at [966, 250] on button "×" at bounding box center [969, 254] width 17 height 28
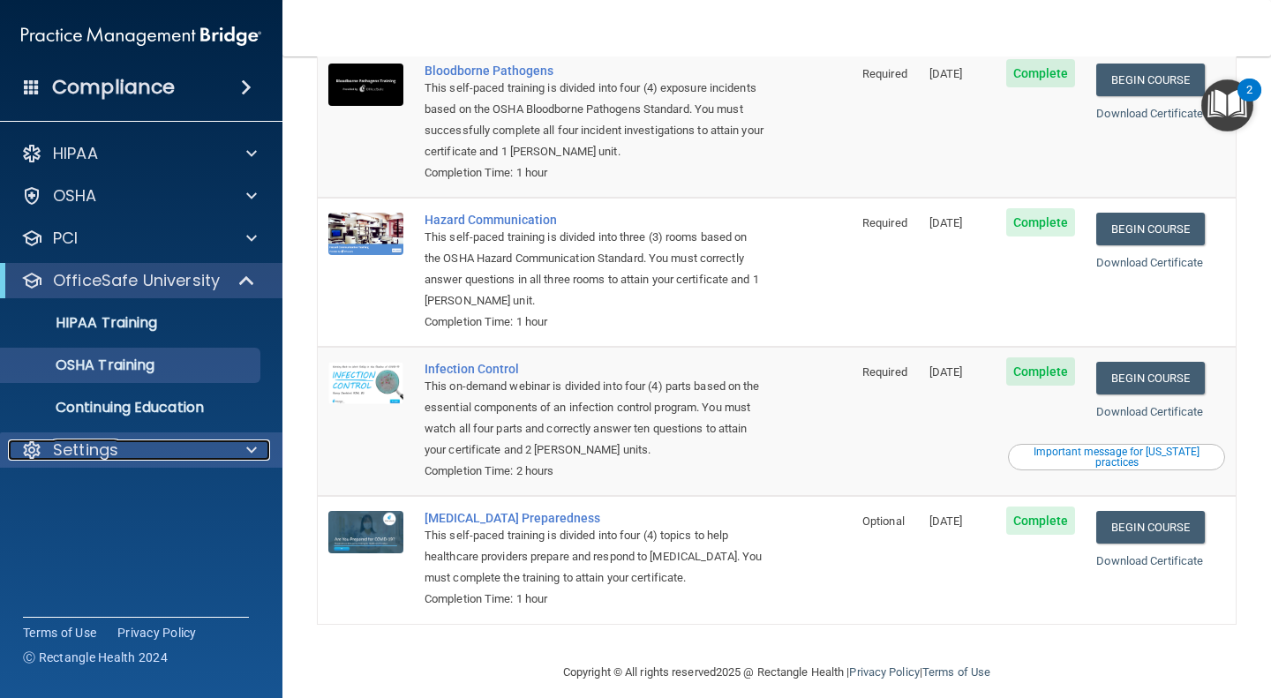
click at [149, 459] on div "Settings" at bounding box center [117, 450] width 219 height 21
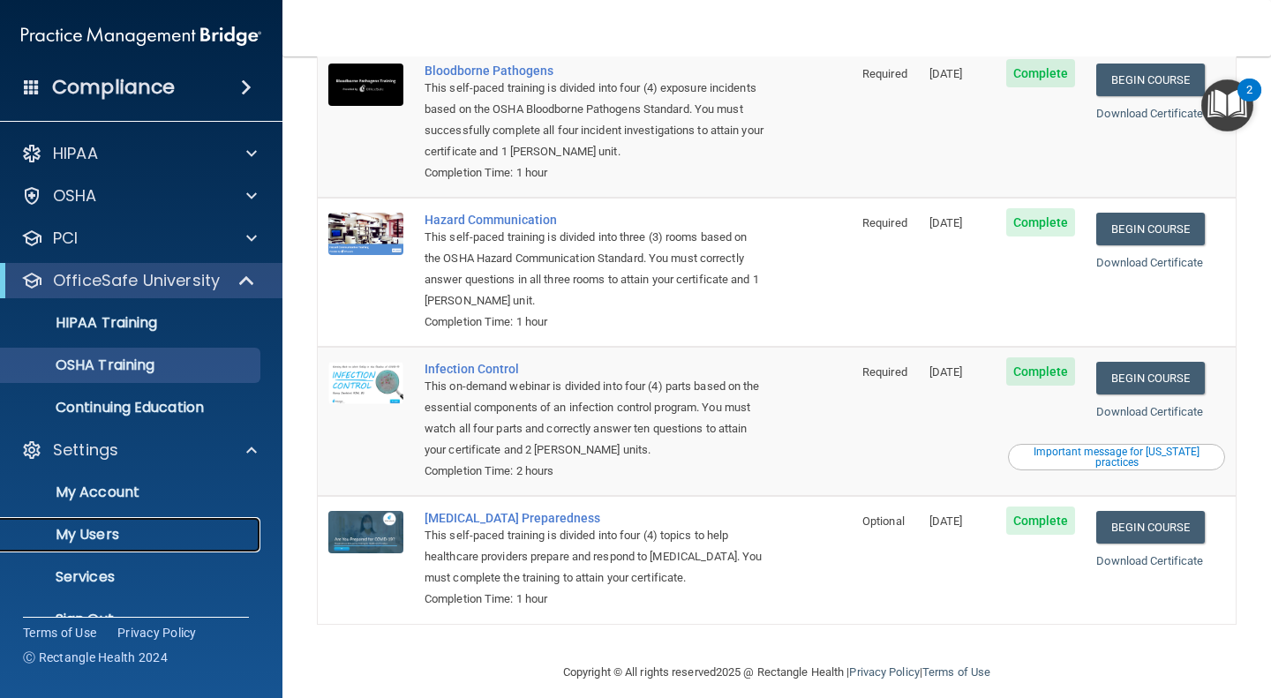
click at [94, 530] on p "My Users" at bounding box center [131, 535] width 241 height 18
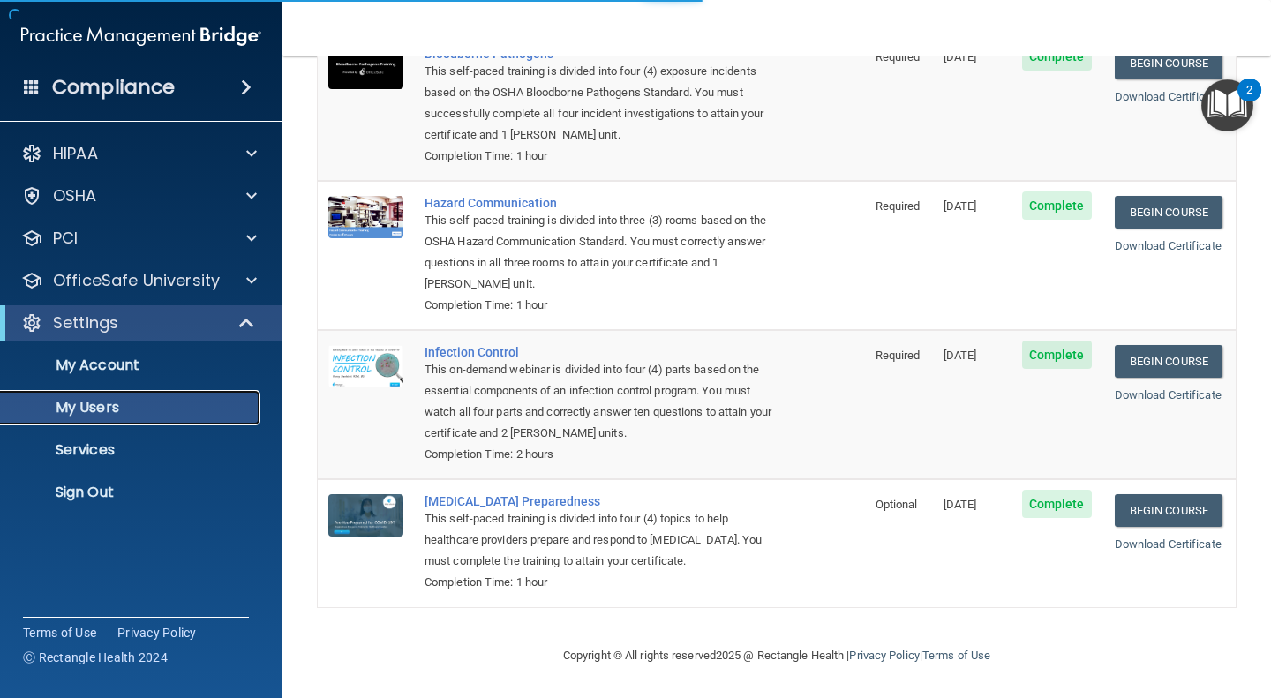
select select "20"
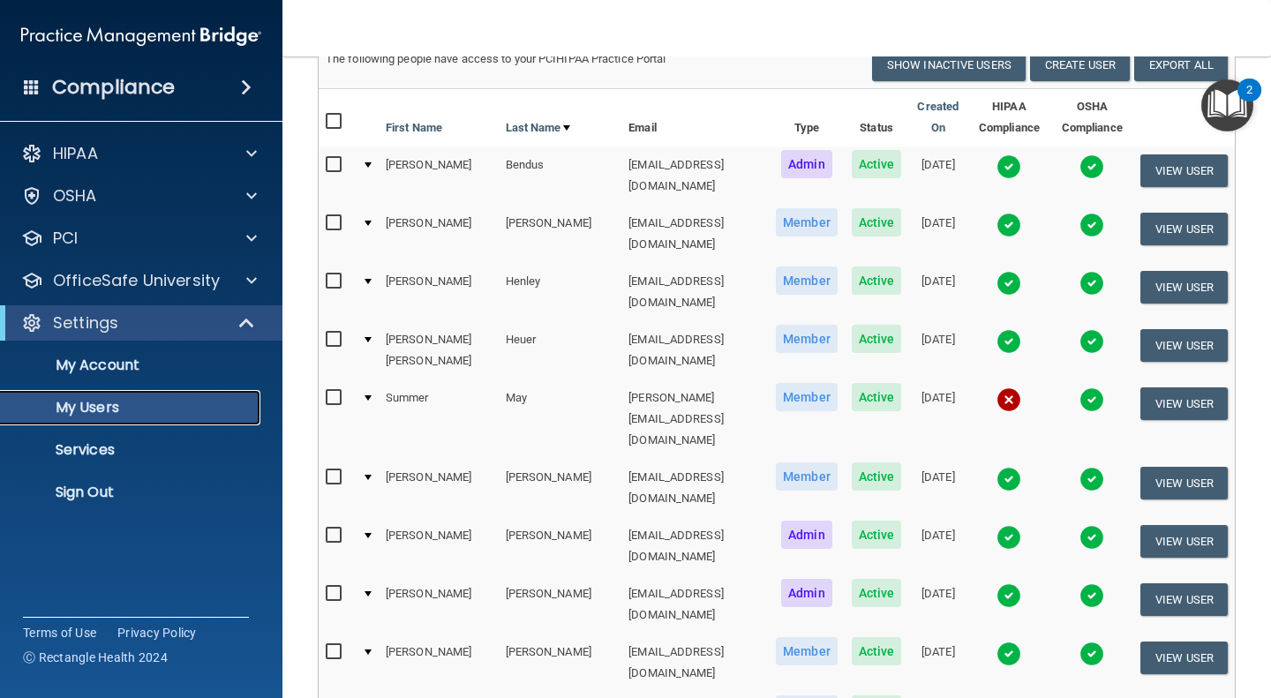
scroll to position [137, 0]
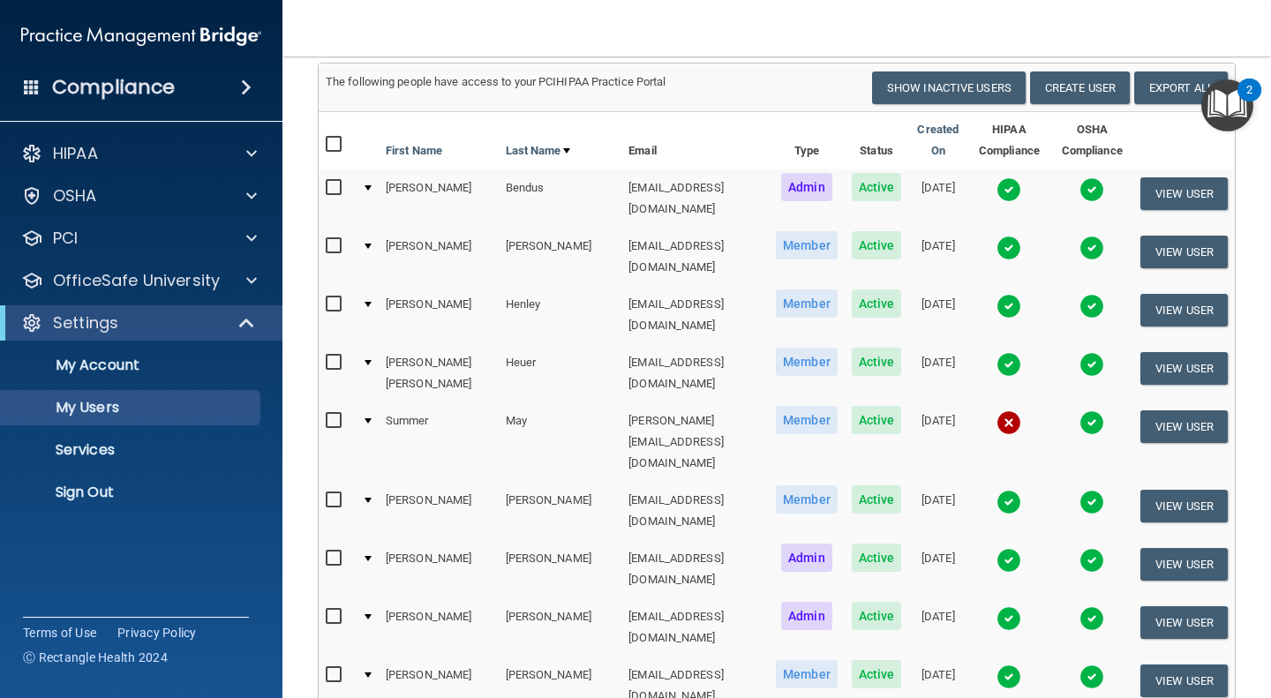
click at [996, 410] on img at bounding box center [1008, 422] width 25 height 25
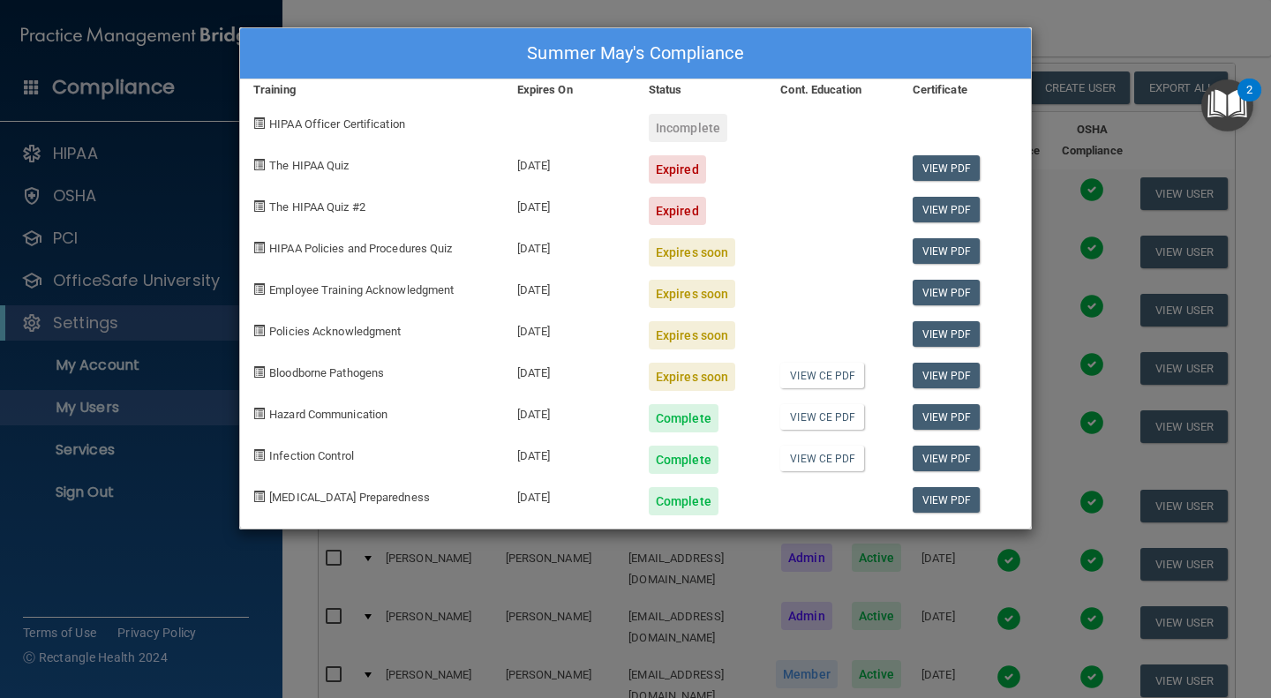
click at [1072, 259] on div "Summer May's Compliance Training Expires On Status Cont. Education Certificate …" at bounding box center [635, 349] width 1271 height 698
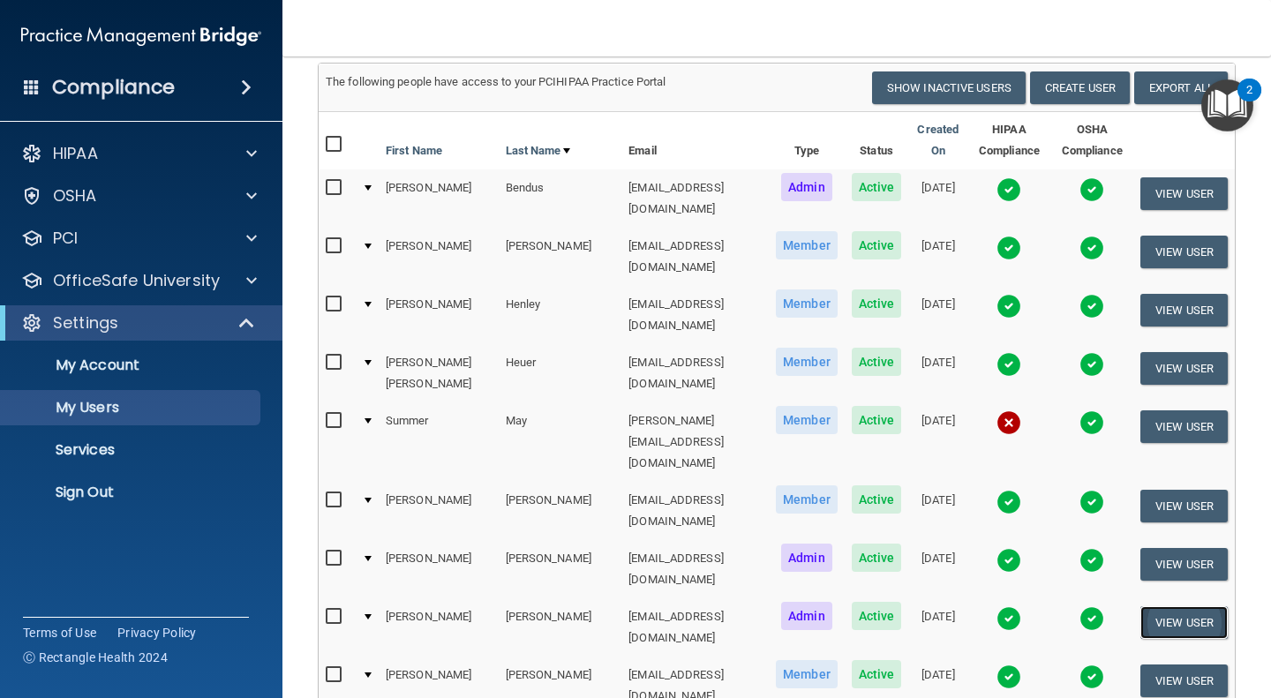
click at [1149, 606] on button "View User" at bounding box center [1183, 622] width 87 height 33
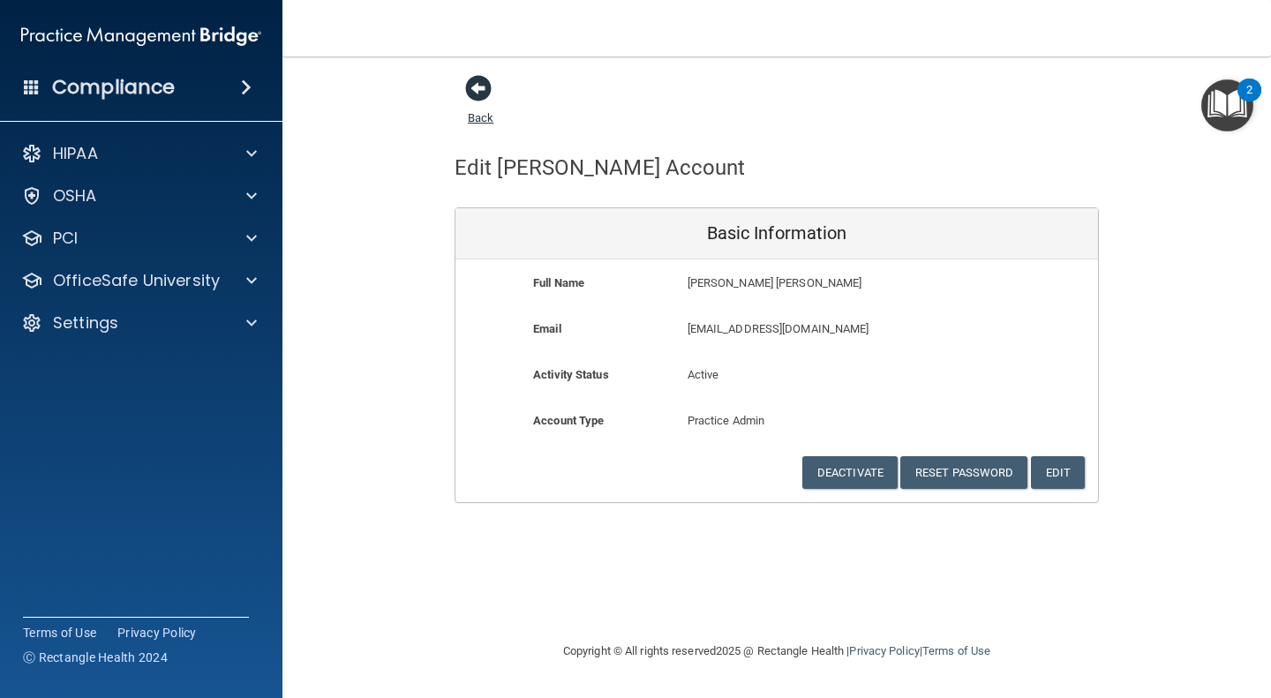
click at [473, 81] on span at bounding box center [478, 88] width 26 height 26
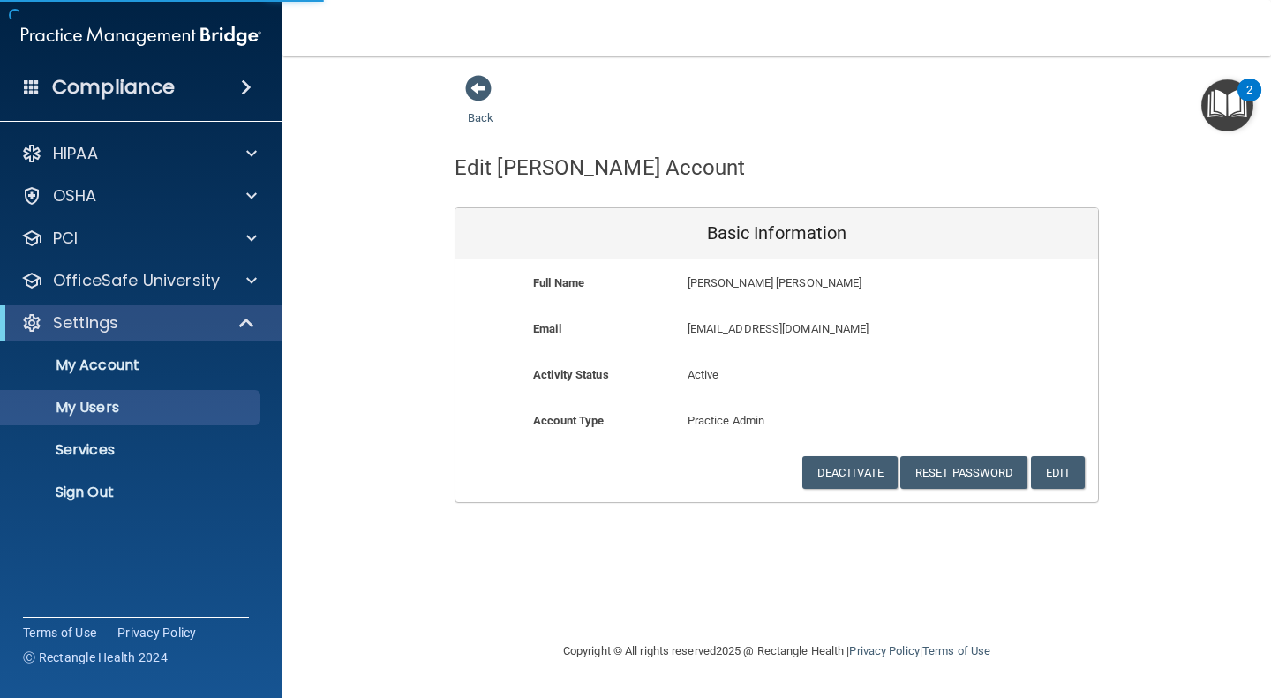
select select "20"
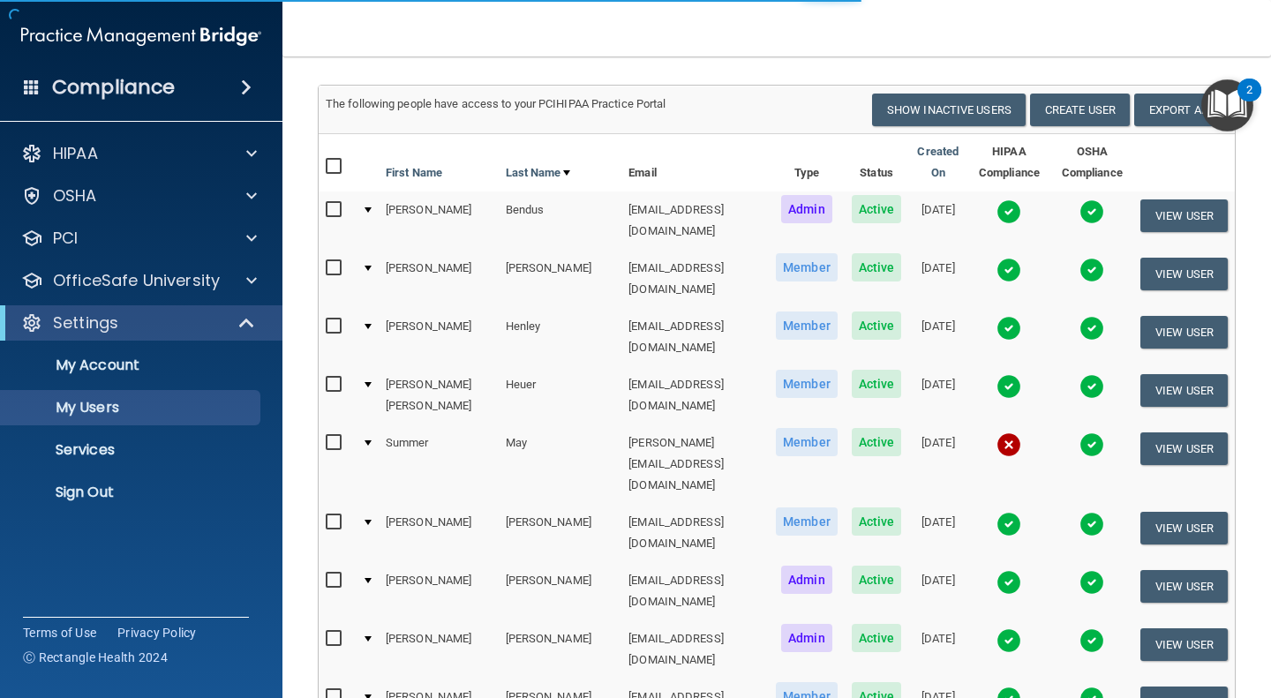
scroll to position [116, 0]
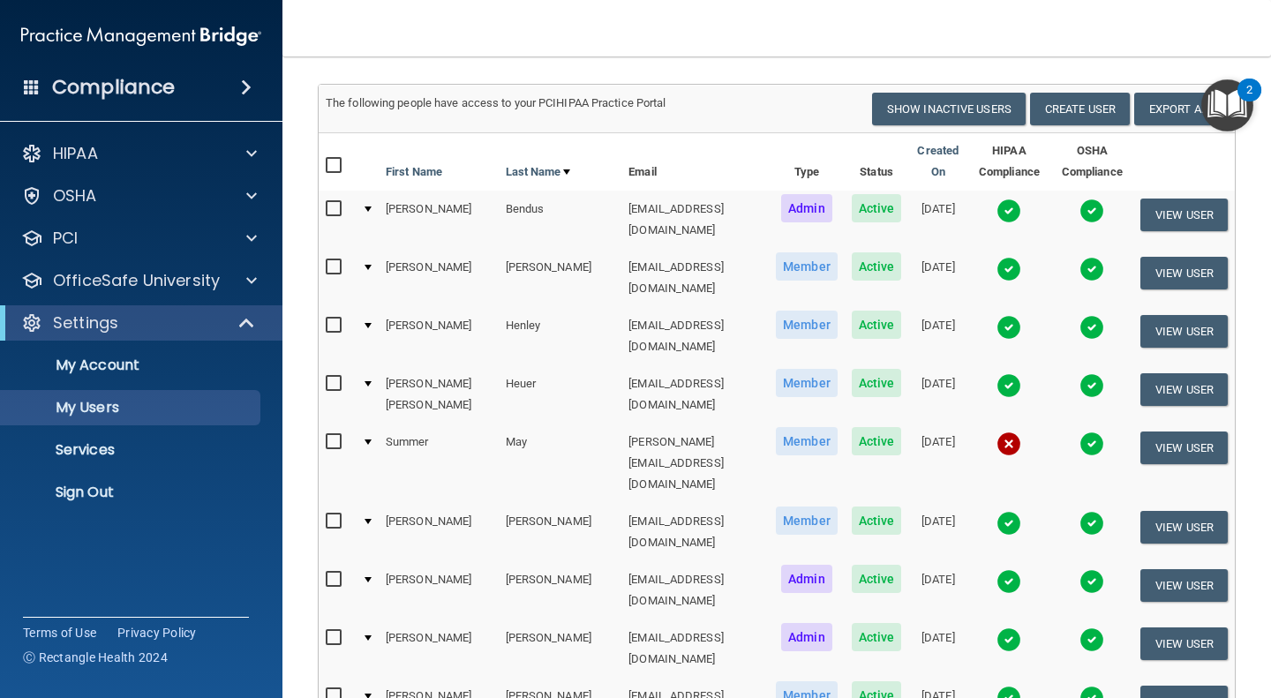
click at [996, 628] on img at bounding box center [1008, 640] width 25 height 25
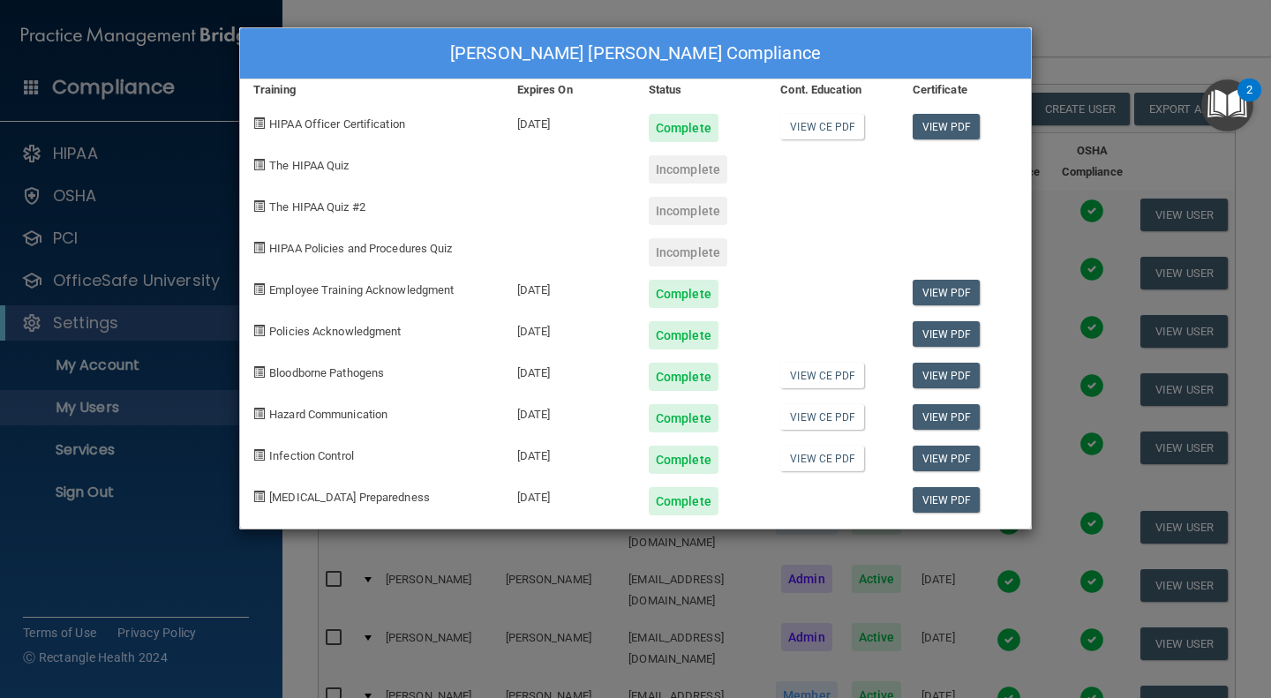
click at [682, 173] on div "Incomplete" at bounding box center [688, 169] width 79 height 28
click at [673, 201] on div "Incomplete" at bounding box center [688, 211] width 79 height 28
click at [677, 246] on div "Incomplete" at bounding box center [688, 252] width 79 height 28
click at [1112, 117] on div "Jackson Petty's Compliance Training Expires On Status Cont. Education Certifica…" at bounding box center [635, 349] width 1271 height 698
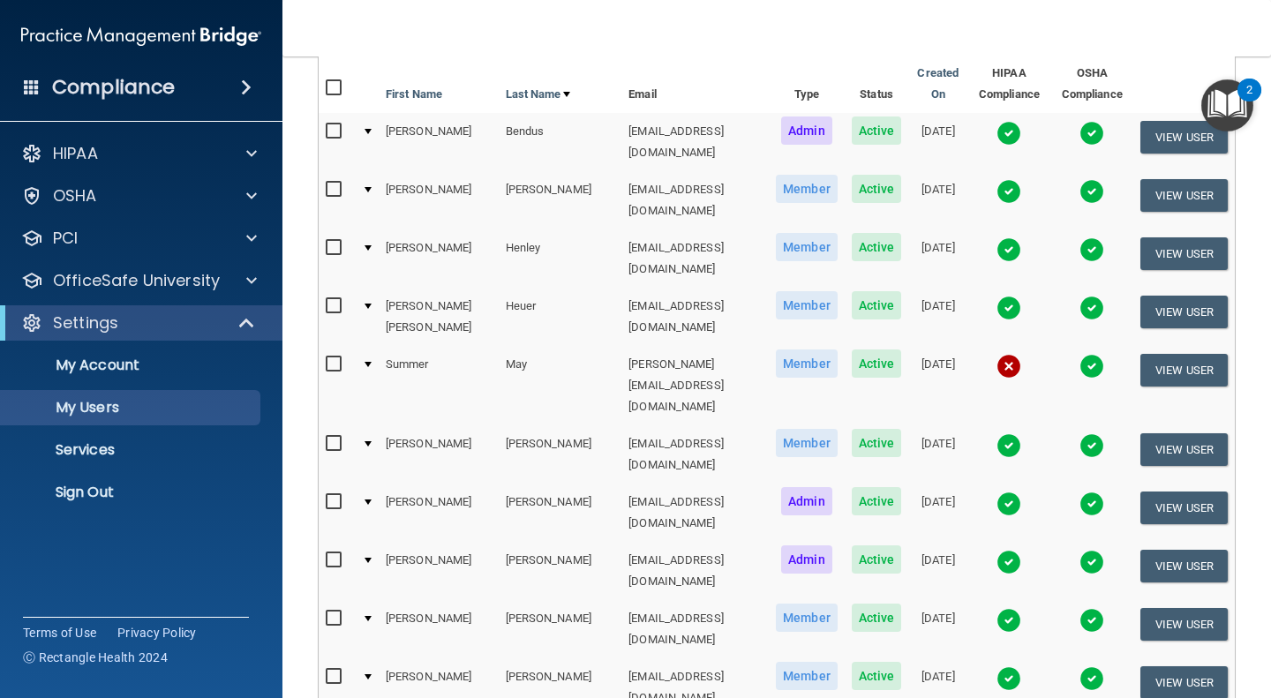
scroll to position [178, 0]
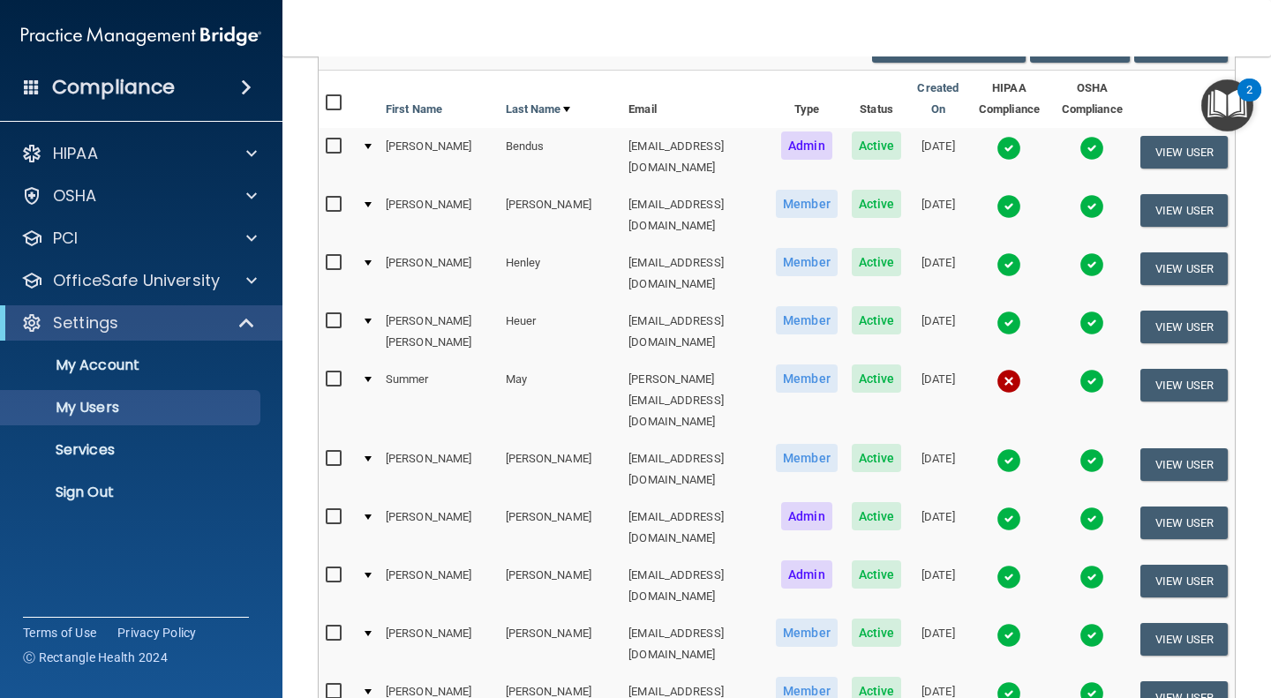
click at [996, 151] on img at bounding box center [1008, 148] width 25 height 25
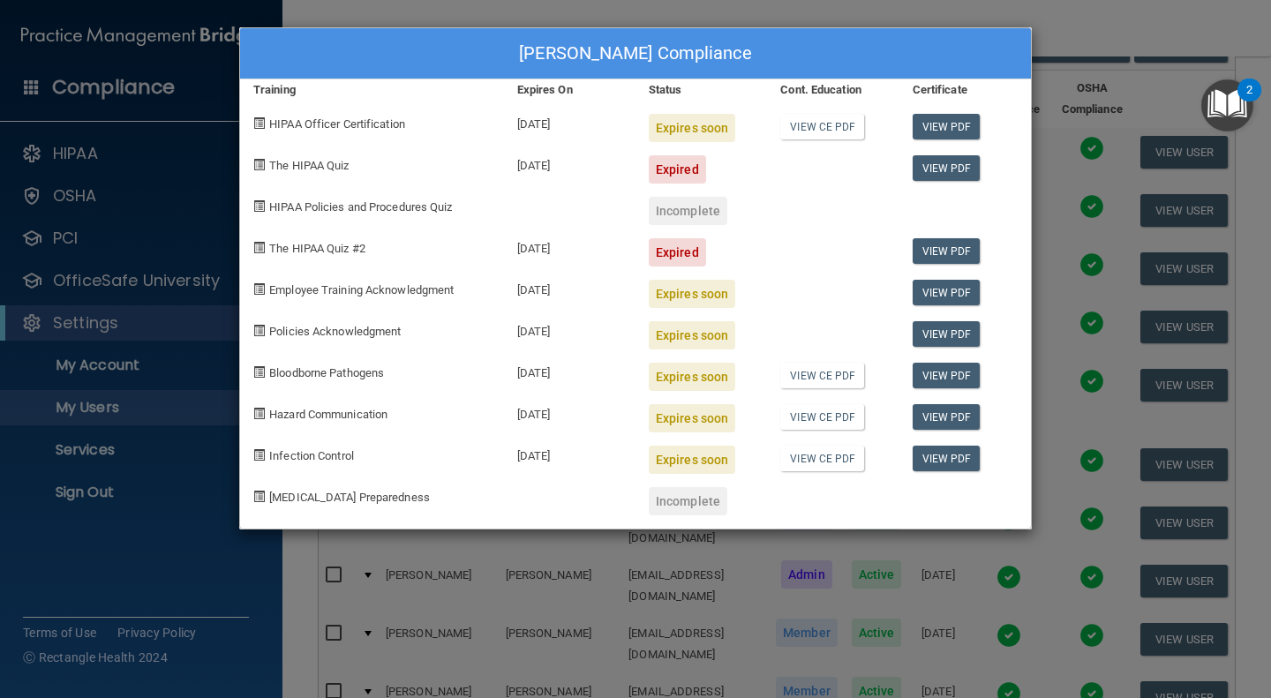
click at [1140, 288] on div "Maranda Bendus's Compliance Training Expires On Status Cont. Education Certific…" at bounding box center [635, 349] width 1271 height 698
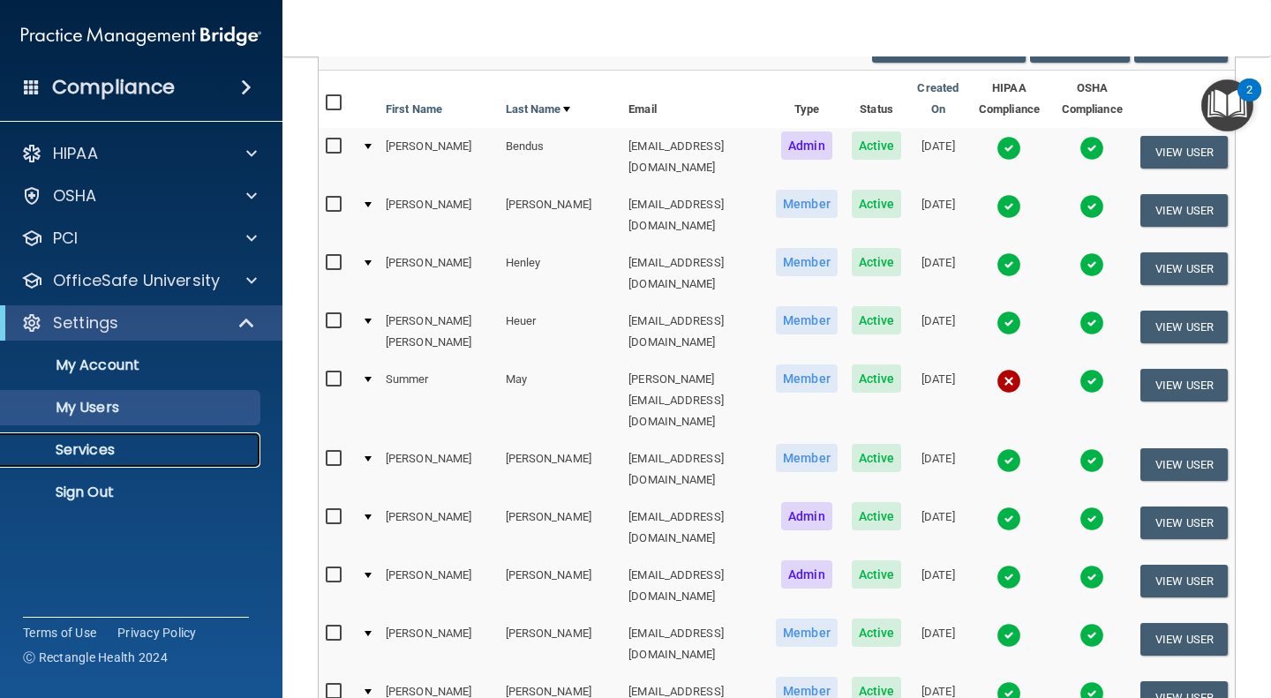
click at [109, 456] on p "Services" at bounding box center [131, 450] width 241 height 18
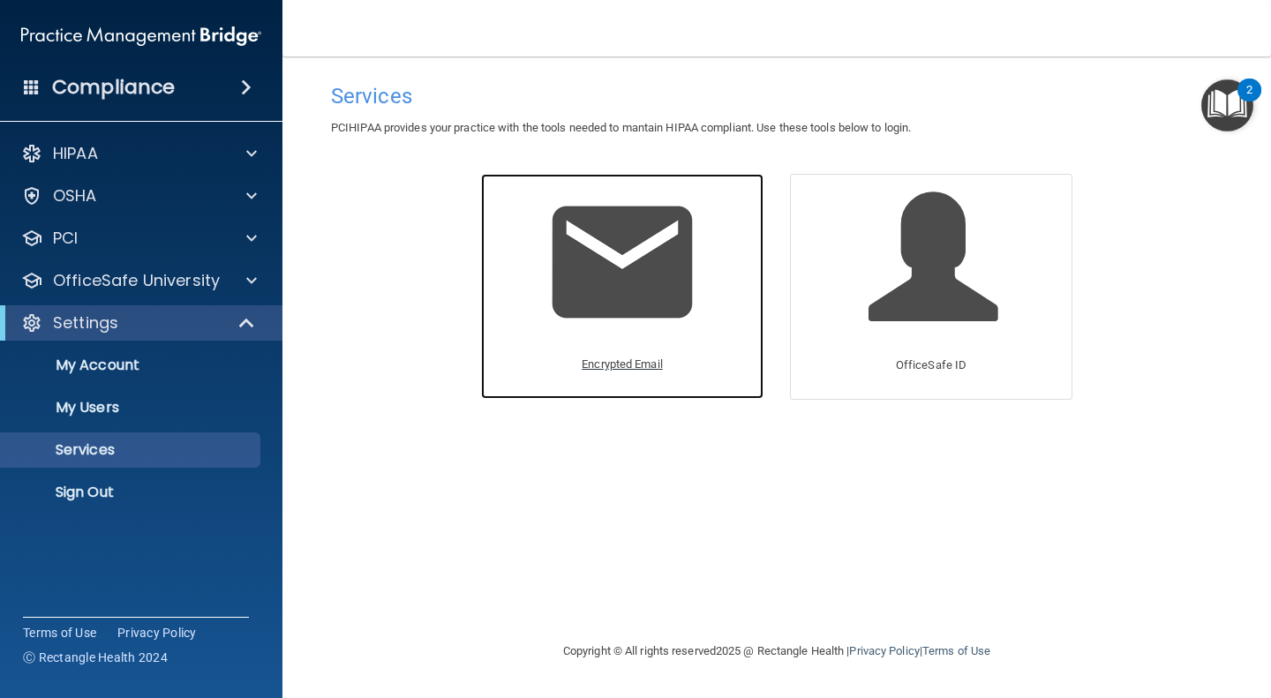
click at [600, 312] on img at bounding box center [622, 262] width 168 height 168
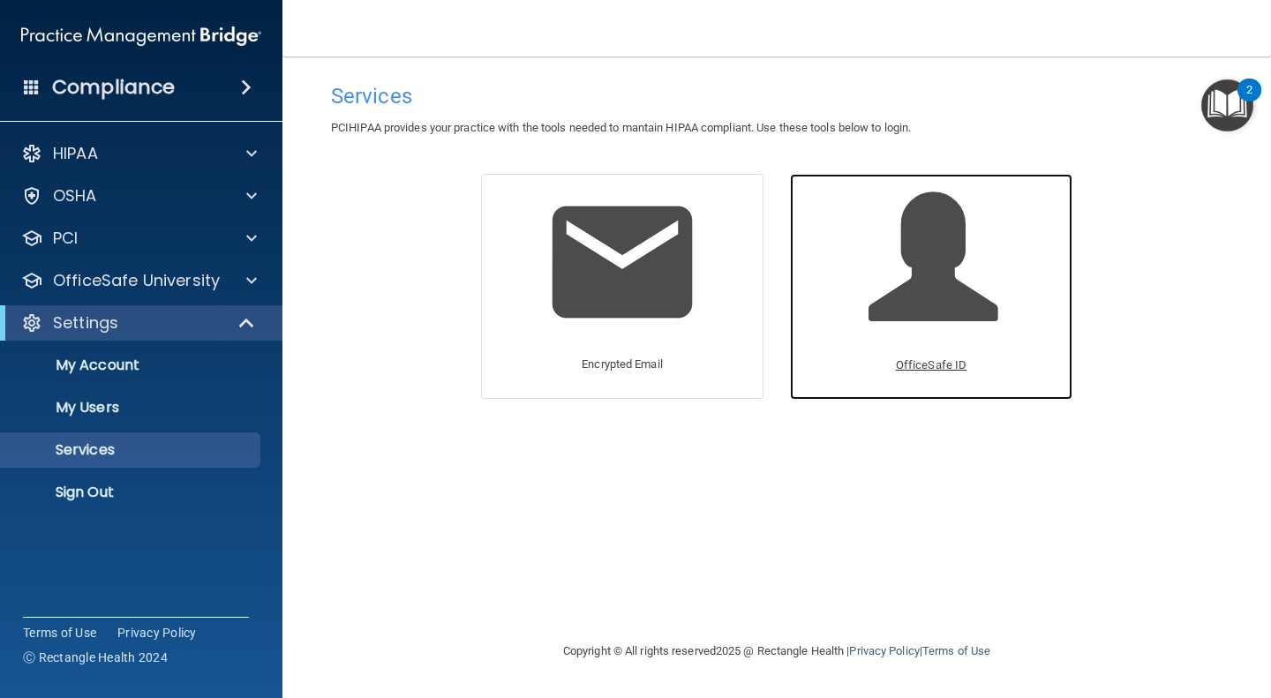
click at [851, 251] on div "OfficeSafe ID" at bounding box center [931, 286] width 282 height 225
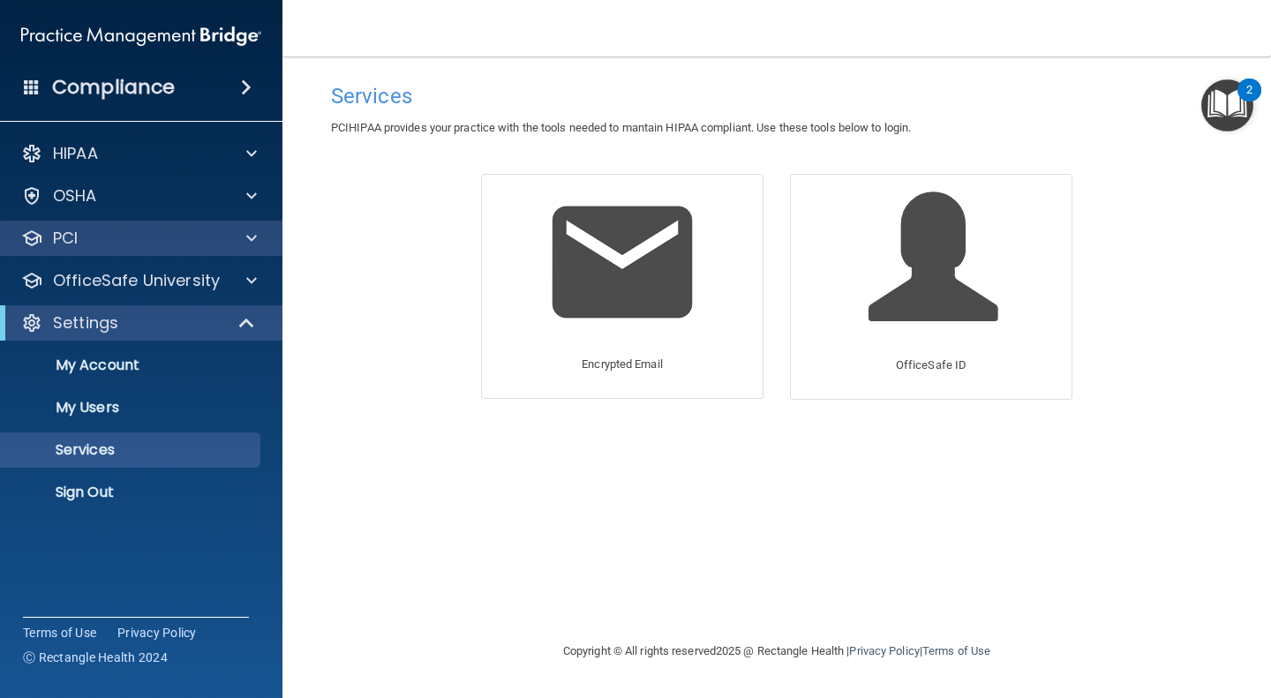
click at [140, 226] on div "PCI" at bounding box center [141, 238] width 283 height 35
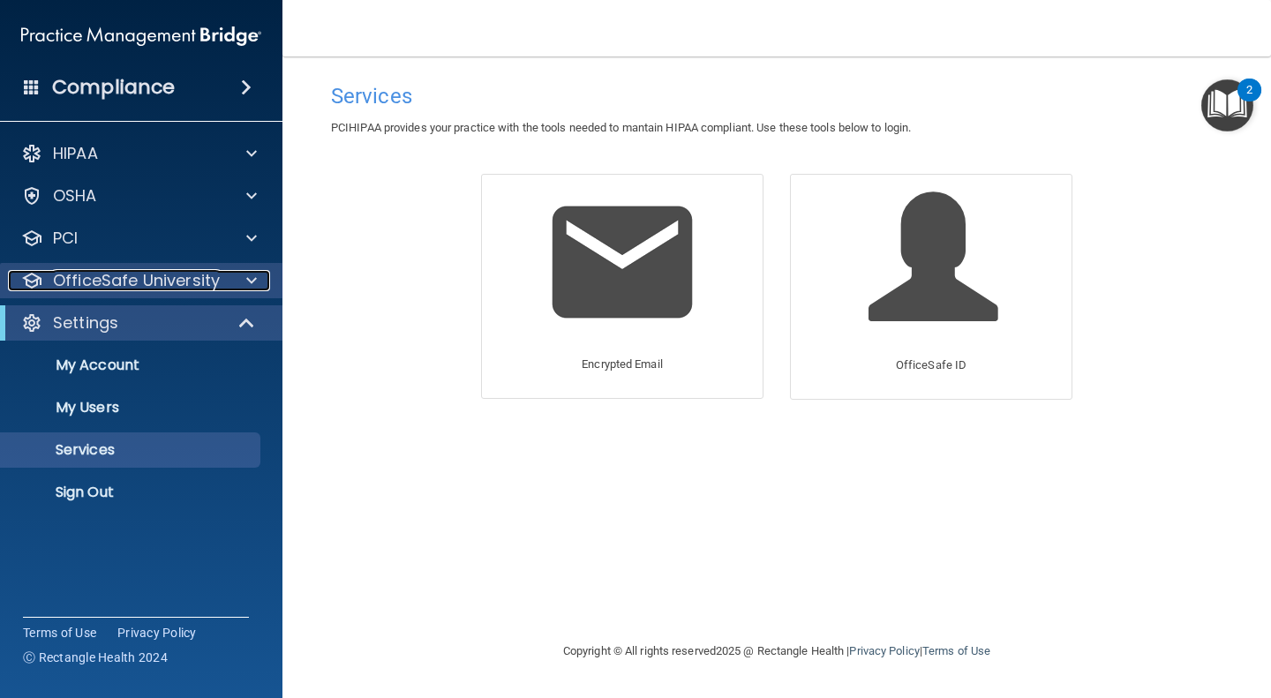
click at [256, 274] on span at bounding box center [251, 280] width 11 height 21
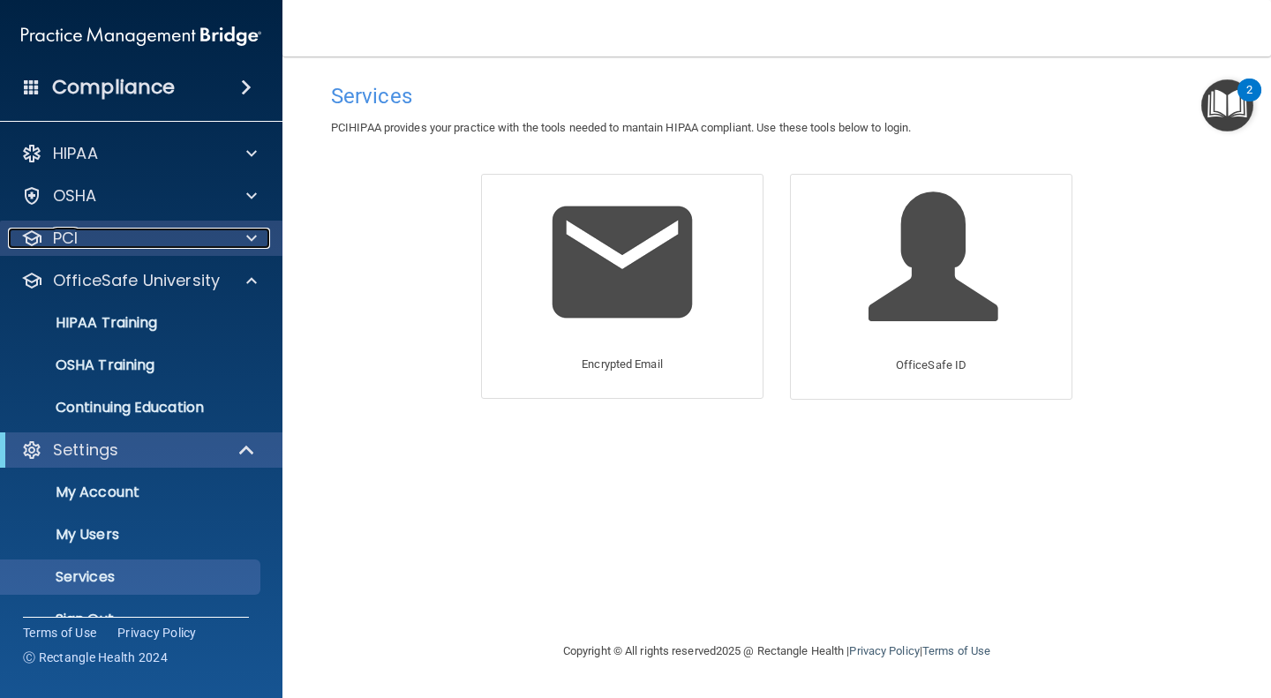
click at [244, 234] on div at bounding box center [249, 238] width 44 height 21
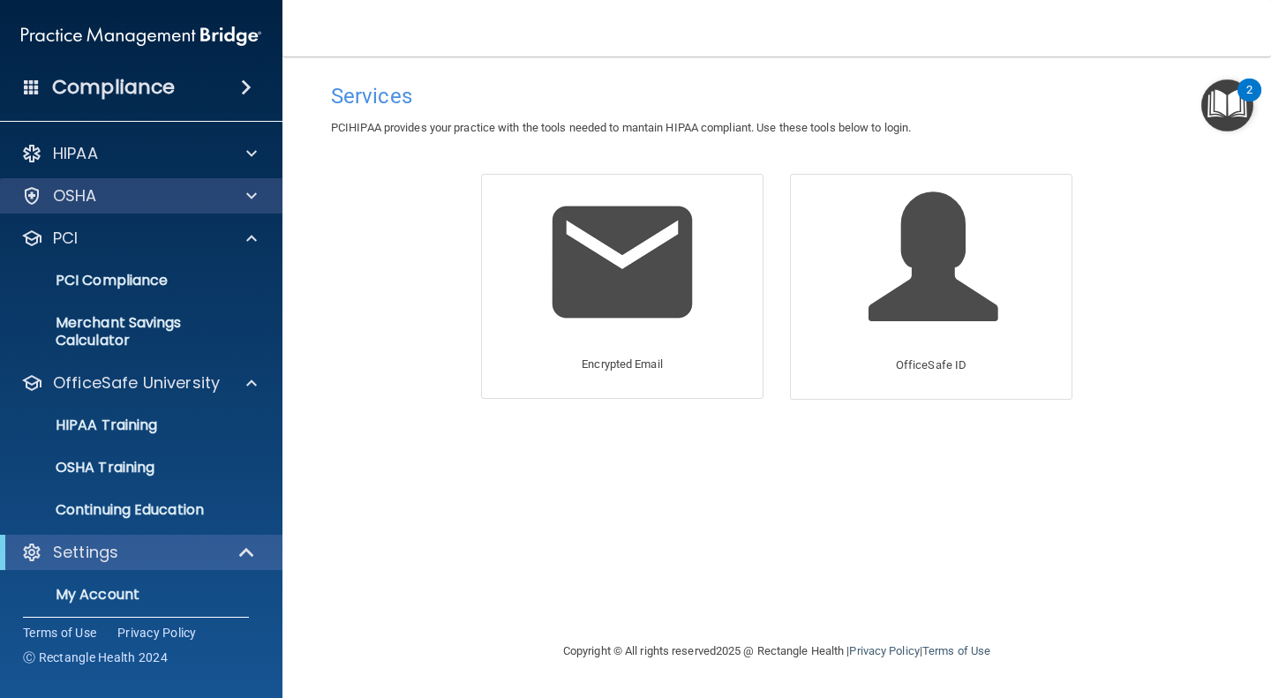
click at [256, 207] on div "OSHA" at bounding box center [141, 195] width 283 height 35
click at [252, 193] on span at bounding box center [251, 195] width 11 height 21
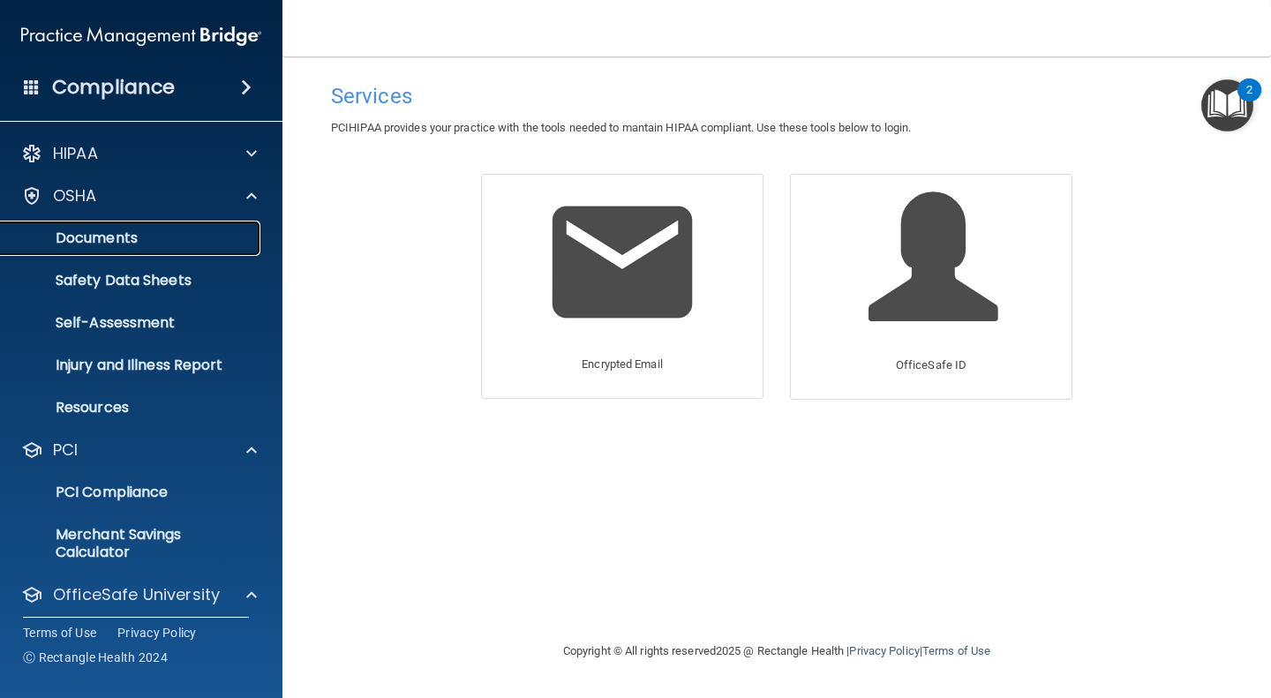
click at [107, 226] on link "Documents" at bounding box center [121, 238] width 278 height 35
